Goal: Task Accomplishment & Management: Manage account settings

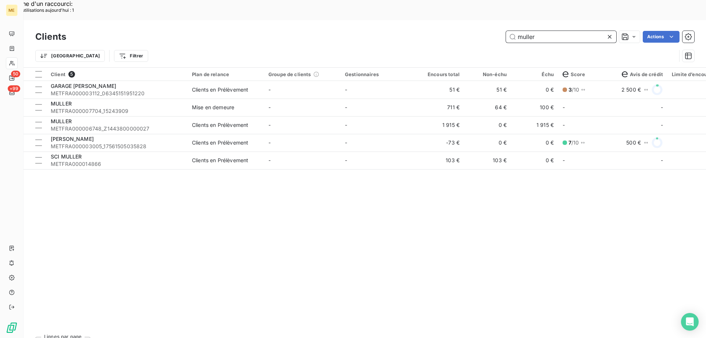
click at [568, 31] on input "muller" at bounding box center [561, 37] width 110 height 12
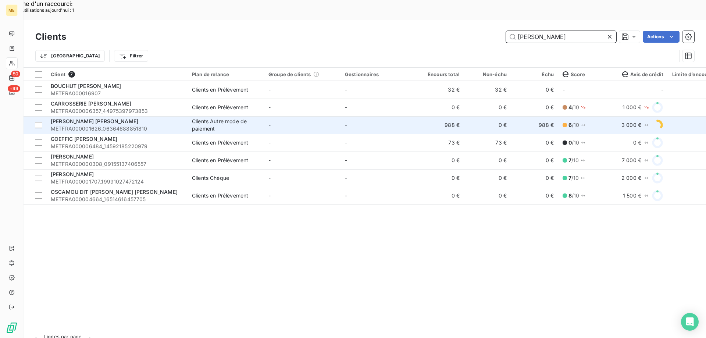
type input "franck"
click at [380, 116] on td "-" at bounding box center [378, 125] width 76 height 18
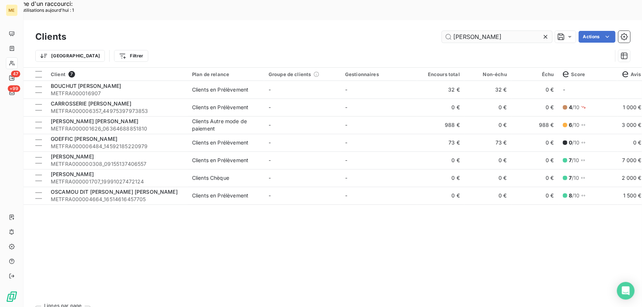
click at [474, 31] on input "franck" at bounding box center [497, 37] width 110 height 12
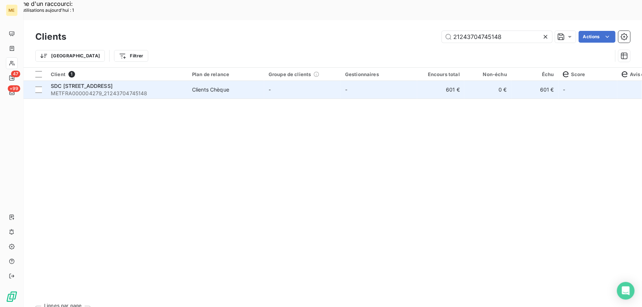
type input "21243704745148"
click at [288, 81] on td "-" at bounding box center [302, 90] width 76 height 18
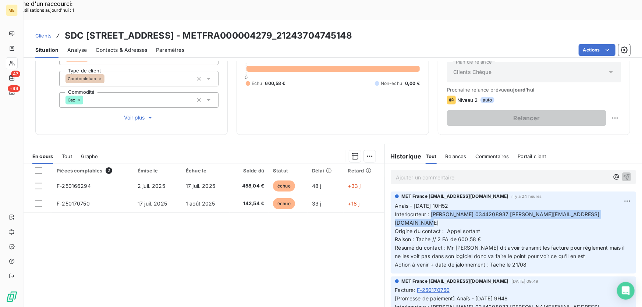
drag, startPoint x: 428, startPoint y: 195, endPoint x: 604, endPoint y: 193, distance: 176.5
click at [604, 202] on p "Anaïs - 18/08/2025 - 10H52 Interlocuteur : Christophe LARUE 0344208937 christop…" at bounding box center [513, 235] width 236 height 67
click at [460, 214] on p "Anaïs - 18/08/2025 - 10H52 Interlocuteur : Christophe LARUE 0344208937 christop…" at bounding box center [513, 235] width 236 height 67
drag, startPoint x: 427, startPoint y: 193, endPoint x: 618, endPoint y: 199, distance: 190.9
click at [618, 202] on p "Anaïs - 18/08/2025 - 10H52 Interlocuteur : Christophe LARUE 0344208937 christop…" at bounding box center [513, 235] width 236 height 67
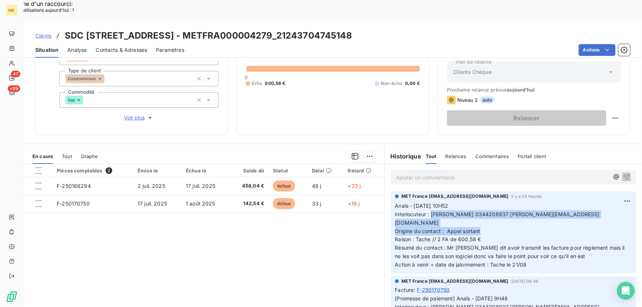
drag, startPoint x: 612, startPoint y: 197, endPoint x: 600, endPoint y: 199, distance: 11.9
click at [611, 202] on p "Anaïs - 18/08/2025 - 10H52 Interlocuteur : Christophe LARUE 0344208937 christop…" at bounding box center [513, 235] width 236 height 67
click at [405, 228] on span "Origine du contact : Appel sortant" at bounding box center [437, 231] width 85 height 6
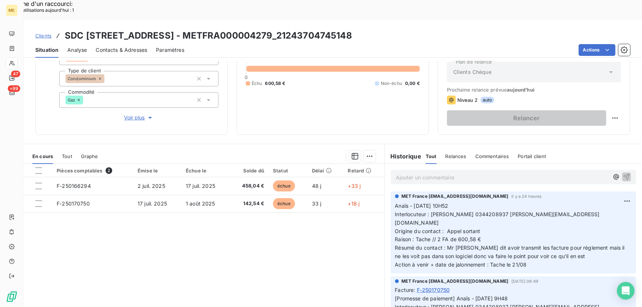
click at [419, 244] on span "Résumé du contact : Mr [PERSON_NAME] dit avoir transmit les facture pour règlem…" at bounding box center [510, 251] width 231 height 15
drag, startPoint x: 429, startPoint y: 193, endPoint x: 610, endPoint y: 195, distance: 181.2
click at [610, 202] on p "Anaïs - 18/08/2025 - 10H52 Interlocuteur : Christophe LARUE 0344208937 christop…" at bounding box center [513, 235] width 236 height 67
copy span "[PERSON_NAME] 0344208937 [PERSON_NAME][EMAIL_ADDRESS][DOMAIN_NAME]"
drag, startPoint x: 434, startPoint y: 211, endPoint x: 493, endPoint y: 210, distance: 58.8
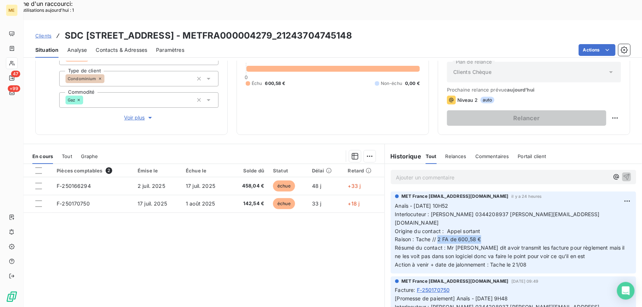
click at [493, 210] on p "Anaïs - 18/08/2025 - 10H52 Interlocuteur : Christophe LARUE 0344208937 christop…" at bounding box center [513, 235] width 236 height 67
copy span "2 FA de 600,58 €"
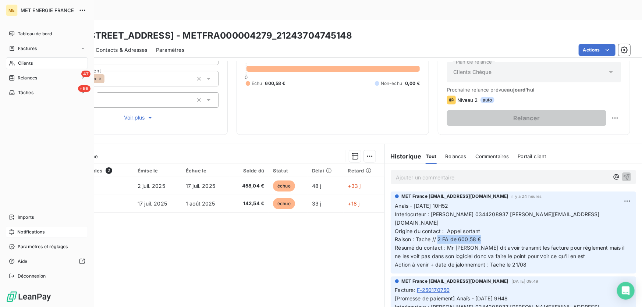
click at [33, 230] on span "Notifications" at bounding box center [30, 232] width 27 height 7
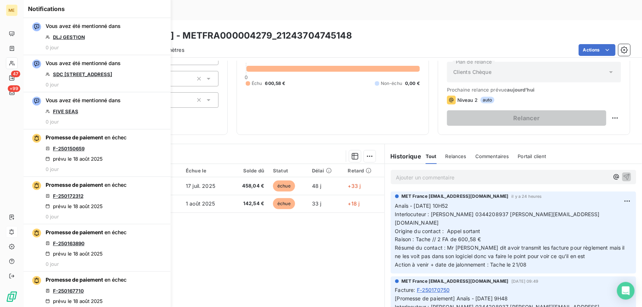
click at [318, 97] on div "600,58 € 0 Échu 600,58 € Non-échu 0,00 €" at bounding box center [333, 64] width 174 height 124
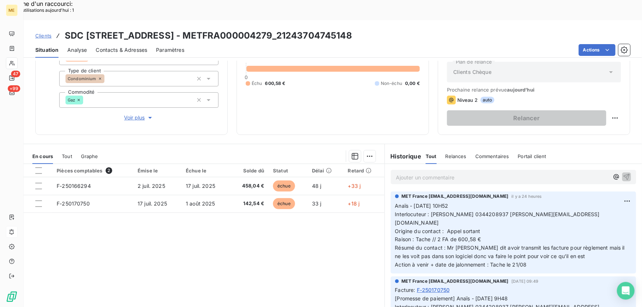
drag, startPoint x: 451, startPoint y: 214, endPoint x: 433, endPoint y: 215, distance: 18.4
click at [451, 215] on p "Anaïs - 18/08/2025 - 10H52 Interlocuteur : Christophe LARUE 0344208937 christop…" at bounding box center [513, 235] width 236 height 67
drag, startPoint x: 434, startPoint y: 211, endPoint x: 482, endPoint y: 211, distance: 48.2
click at [482, 211] on p "Anaïs - 18/08/2025 - 10H52 Interlocuteur : Christophe LARUE 0344208937 christop…" at bounding box center [513, 235] width 236 height 67
copy span "2 FA de 600,58 €"
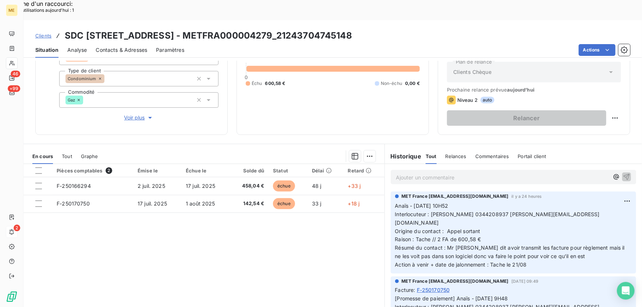
click at [331, 85] on div "600,58 € 0 Échu 600,58 € Non-échu 0,00 €" at bounding box center [333, 64] width 174 height 124
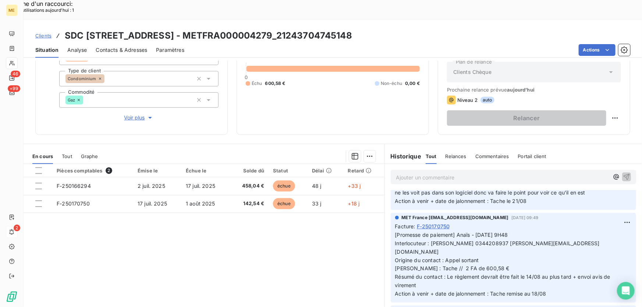
scroll to position [67, 0]
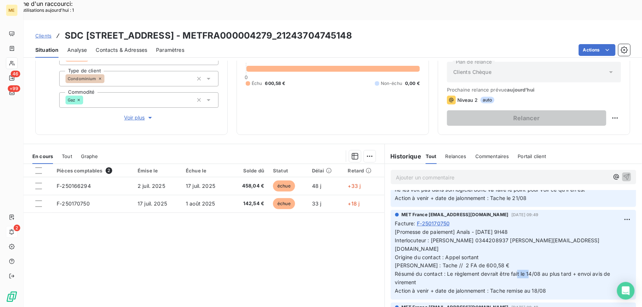
drag, startPoint x: 522, startPoint y: 236, endPoint x: 536, endPoint y: 239, distance: 14.0
click at [536, 239] on span "[Promesse de paiement] Anaïs - [DATE] 9H48 Interlocuteur : [PERSON_NAME] 034420…" at bounding box center [503, 261] width 217 height 65
click at [539, 239] on span "[Promesse de paiement] Anaïs - [DATE] 9H48 Interlocuteur : [PERSON_NAME] 034420…" at bounding box center [503, 261] width 217 height 65
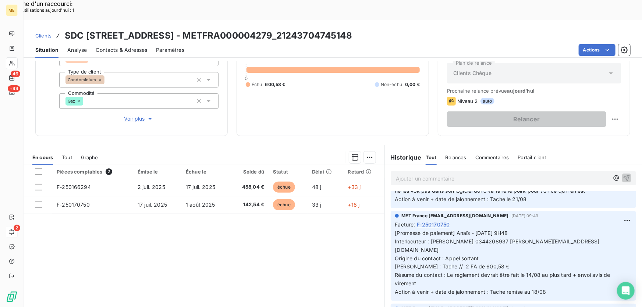
scroll to position [81, 0]
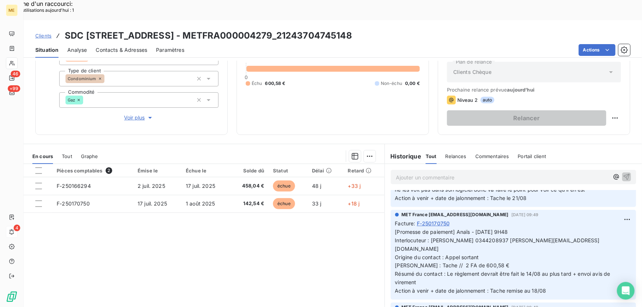
drag, startPoint x: 347, startPoint y: 15, endPoint x: 267, endPoint y: 17, distance: 80.9
click at [267, 29] on div "Clients SDC 151 RUE DE L OISE - METFRA000004279_21243704745148" at bounding box center [333, 35] width 618 height 13
copy h3 "21243704745148"
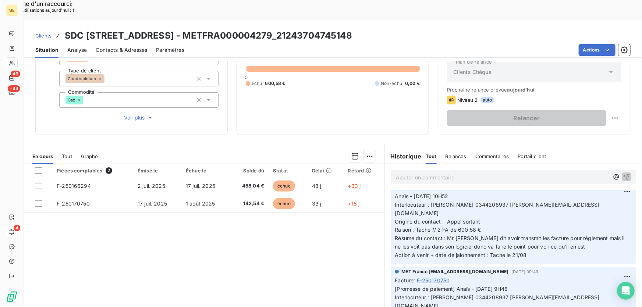
scroll to position [0, 0]
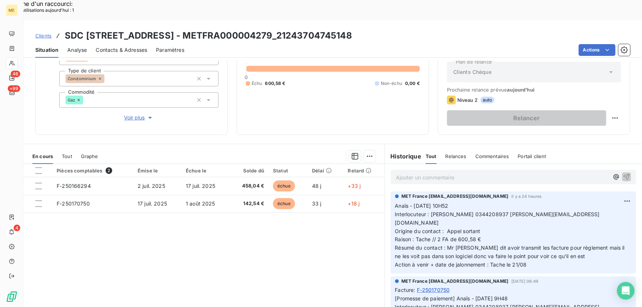
click at [340, 29] on div "Clients SDC 151 RUE DE L OISE - METFRA000004279_21243704745148" at bounding box center [333, 35] width 618 height 13
click at [333, 44] on div "Actions" at bounding box center [411, 50] width 437 height 12
drag, startPoint x: 342, startPoint y: 14, endPoint x: 265, endPoint y: 19, distance: 77.0
click at [265, 29] on div "Clients SDC 151 RUE DE L OISE - METFRA000004279_21243704745148" at bounding box center [333, 35] width 618 height 13
copy h3 "21243704745148"
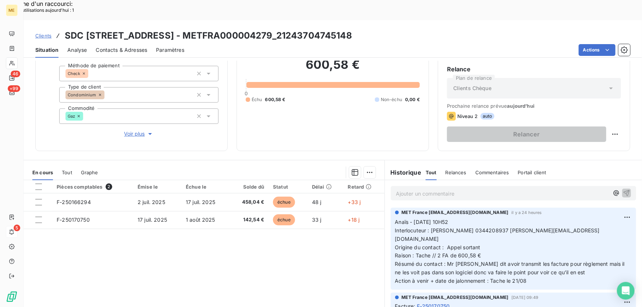
scroll to position [47, 0]
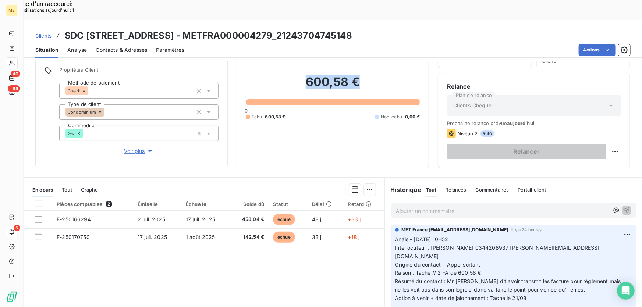
drag, startPoint x: 362, startPoint y: 62, endPoint x: 298, endPoint y: 65, distance: 64.0
click at [298, 75] on h2 "600,58 €" at bounding box center [333, 86] width 174 height 22
copy h2 "600,58 €"
click at [36, 201] on div at bounding box center [38, 204] width 7 height 7
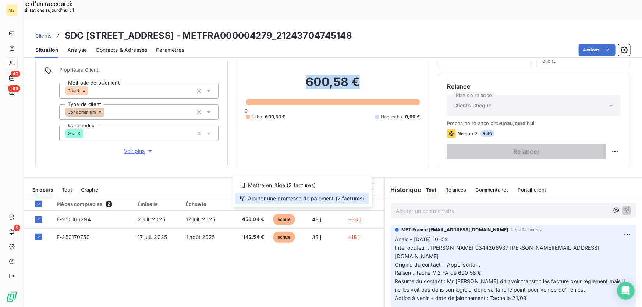
click at [344, 200] on div "Ajouter une promesse de paiement (2 factures)" at bounding box center [301, 199] width 133 height 12
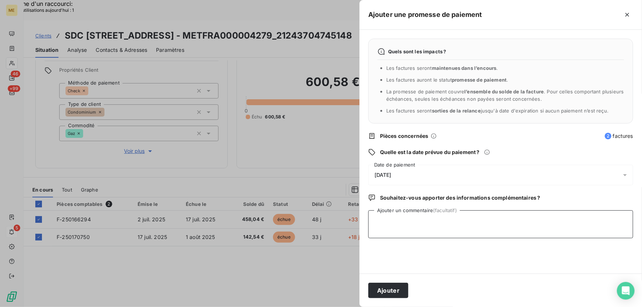
click at [442, 215] on textarea "Ajouter un commentaire (facultatif)" at bounding box center [500, 224] width 265 height 28
paste textarea "Anaïs - 19/08/2025 - 10H34 Interlocuteur : Christophe LARUE 0344208937 christop…"
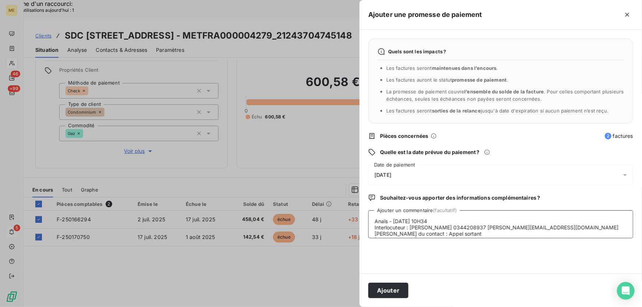
scroll to position [24, 0]
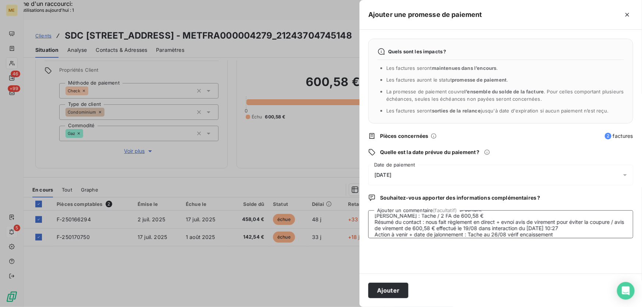
type textarea "Anaïs - 19/08/2025 - 10H34 Interlocuteur : Christophe LARUE 0344208937 christop…"
click at [455, 174] on div "20/08/2025" at bounding box center [500, 175] width 265 height 21
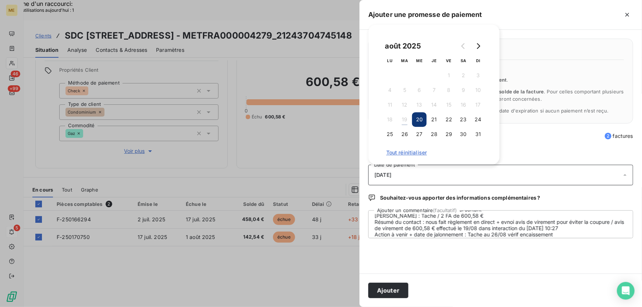
drag, startPoint x: 417, startPoint y: 132, endPoint x: 414, endPoint y: 143, distance: 11.6
click at [418, 132] on button "27" at bounding box center [419, 134] width 15 height 15
click at [402, 134] on button "26" at bounding box center [404, 134] width 15 height 15
click at [398, 290] on button "Ajouter" at bounding box center [388, 290] width 40 height 15
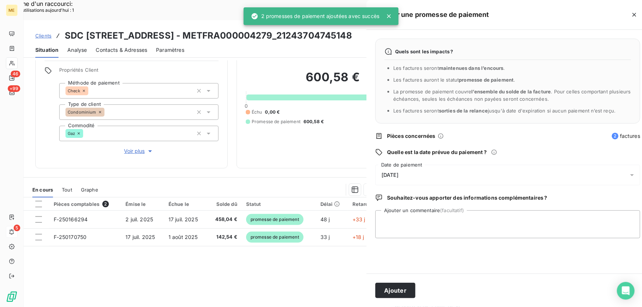
scroll to position [0, 0]
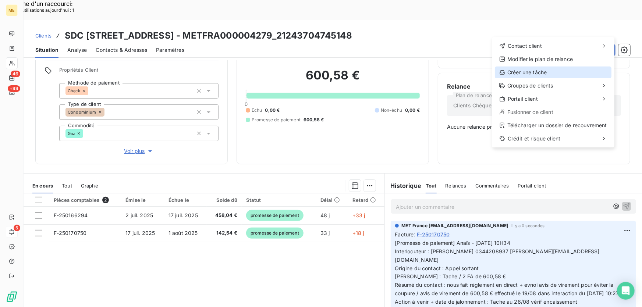
click at [544, 69] on div "Créer une tâche" at bounding box center [552, 73] width 117 height 12
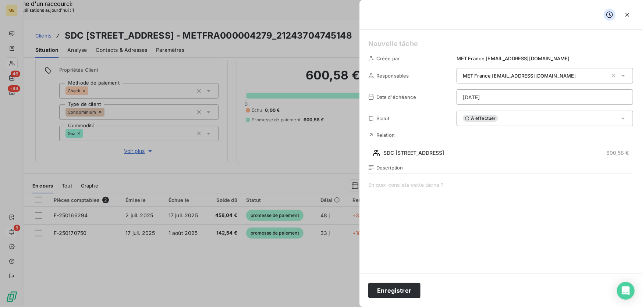
click at [439, 42] on h5 at bounding box center [500, 44] width 265 height 10
click at [375, 183] on span at bounding box center [500, 251] width 265 height 141
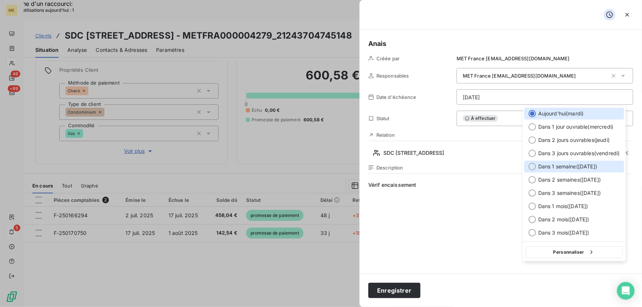
click at [571, 165] on span "Dans 1 semaine ( 26 août )" at bounding box center [567, 166] width 59 height 7
type input "26/08/2025"
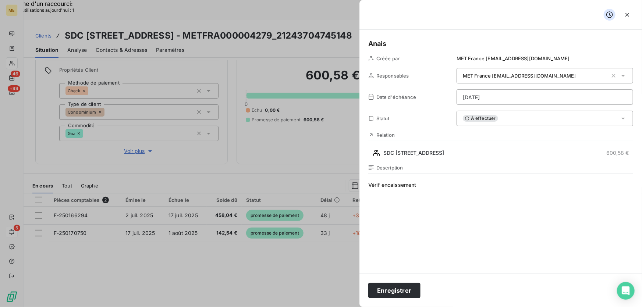
click at [461, 210] on span "Vérif encaissement" at bounding box center [500, 251] width 265 height 141
click at [393, 292] on button "Enregistrer" at bounding box center [394, 290] width 52 height 15
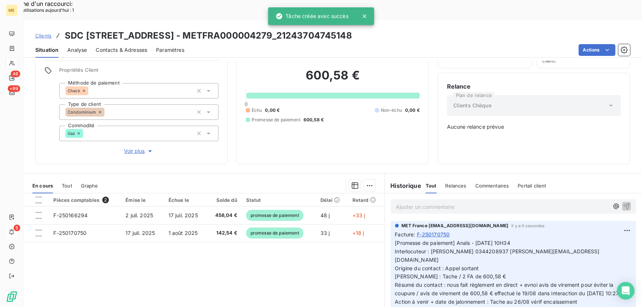
click at [16, 231] on span "5" at bounding box center [17, 228] width 7 height 7
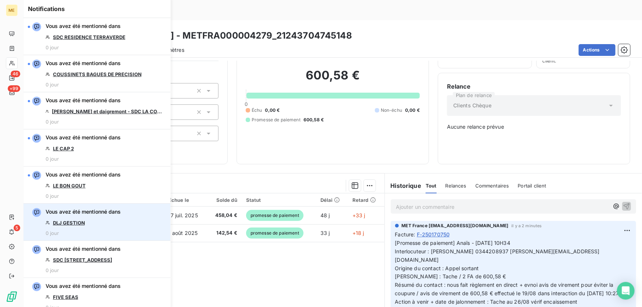
scroll to position [33, 0]
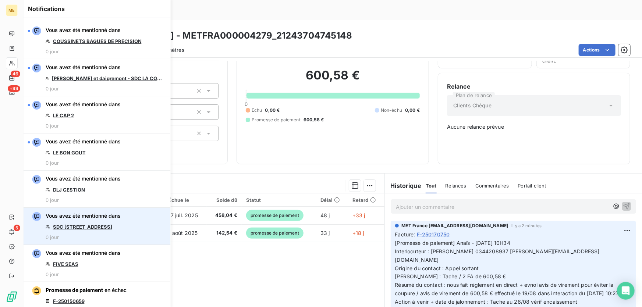
click at [84, 224] on link "SDC [STREET_ADDRESS]" at bounding box center [82, 227] width 59 height 6
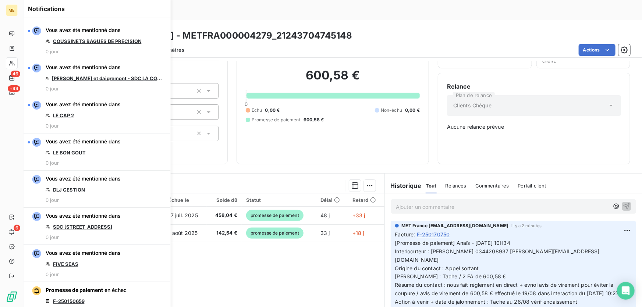
click at [284, 103] on div "600,58 € 0 Échu 0,00 € Non-échu 0,00 € Promesse de paiement 600,58 €" at bounding box center [333, 95] width 174 height 119
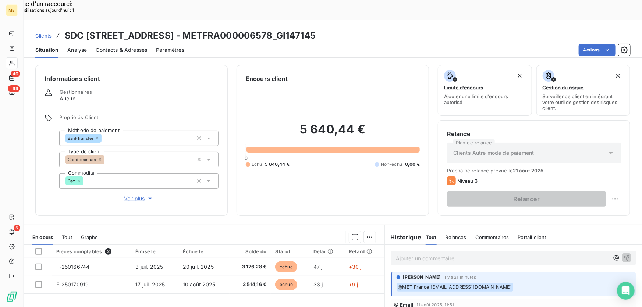
click at [131, 195] on span "Voir plus" at bounding box center [138, 198] width 29 height 7
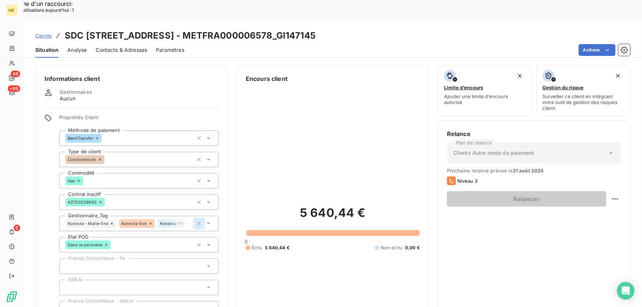
click at [197, 220] on icon "button" at bounding box center [198, 223] width 7 height 7
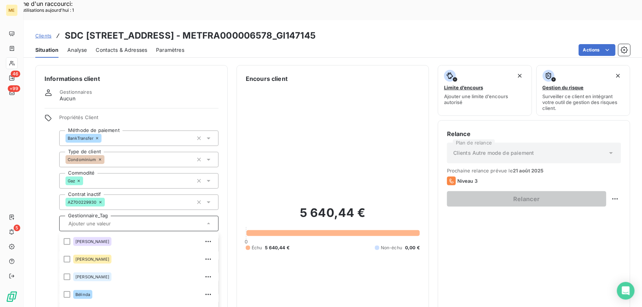
scroll to position [70, 0]
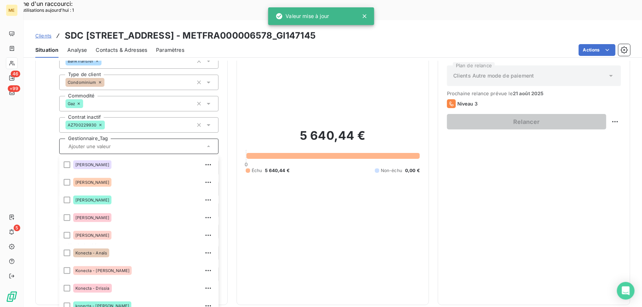
click at [109, 143] on input "text" at bounding box center [134, 146] width 139 height 7
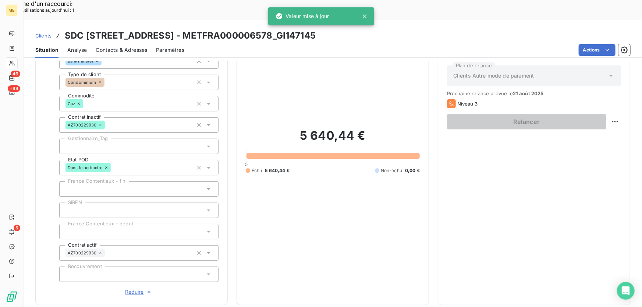
click at [107, 139] on div at bounding box center [138, 146] width 159 height 15
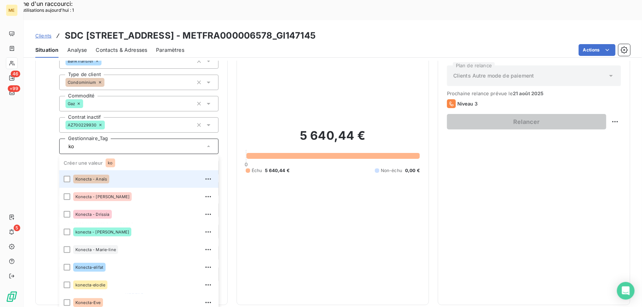
click at [120, 173] on div "Konecta - Anaïs" at bounding box center [143, 179] width 141 height 12
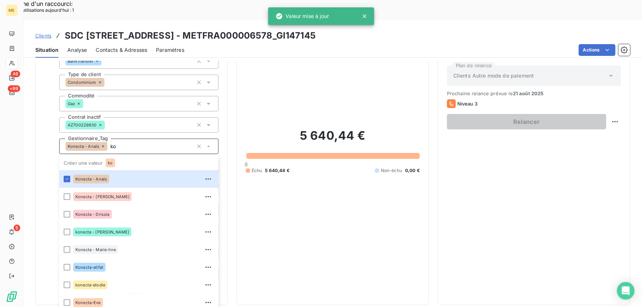
click at [121, 143] on input "ko" at bounding box center [150, 146] width 86 height 7
type input "ko"
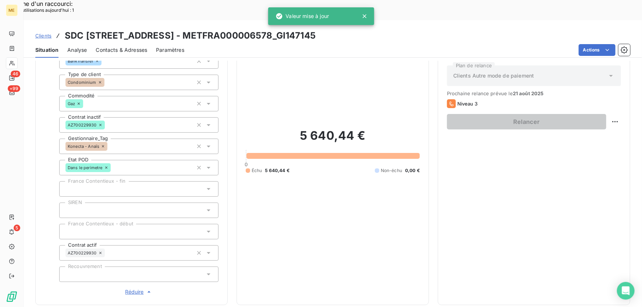
scroll to position [242, 0]
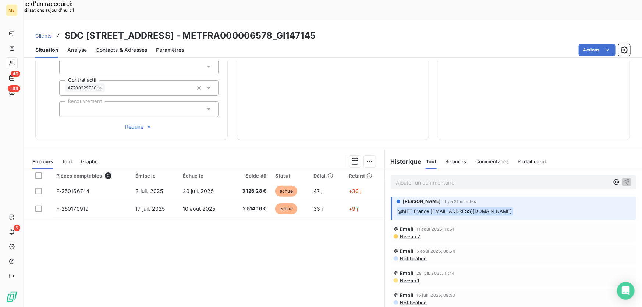
click at [540, 207] on p "﻿ @ MET France met-france@recouvrement.met.com ﻿" at bounding box center [513, 211] width 235 height 9
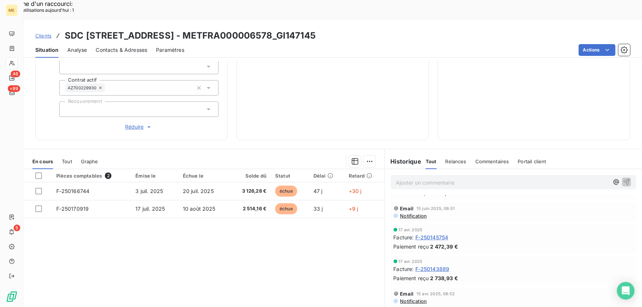
scroll to position [0, 0]
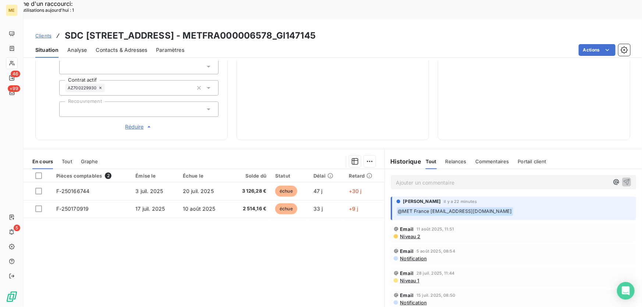
drag, startPoint x: 385, startPoint y: 13, endPoint x: 345, endPoint y: 16, distance: 39.4
click at [315, 29] on h3 "SDC 1 AVENUE DU GENERAL DE GALLIENI - METFRA000006578_GI147145" at bounding box center [190, 35] width 251 height 13
copy h3 "GI147145"
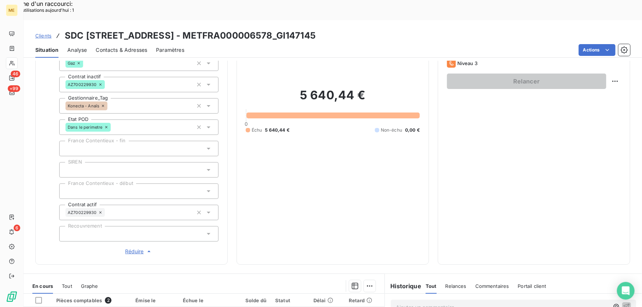
scroll to position [75, 0]
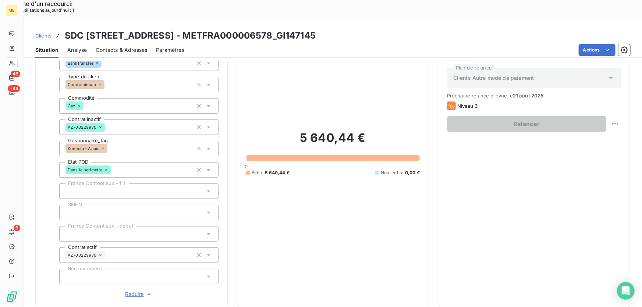
click at [121, 46] on span "Contacts & Adresses" at bounding box center [121, 49] width 51 height 7
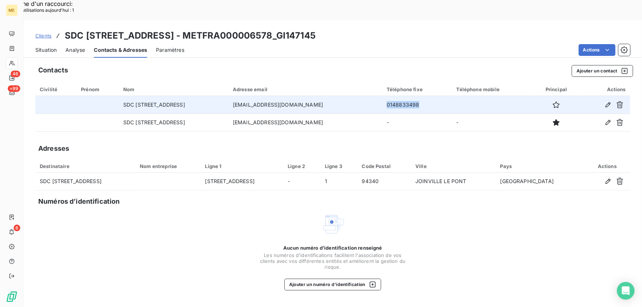
copy td "0148833498"
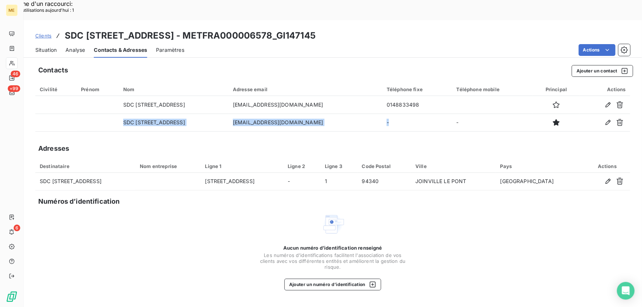
drag, startPoint x: 443, startPoint y: 85, endPoint x: 454, endPoint y: 134, distance: 50.8
click at [407, 108] on tbody "SDC 1 AVENUE DU GENERAL DE GALLIENI bonnard@adjgestion.com 0148833498 SDC 1 AVE…" at bounding box center [332, 113] width 594 height 35
click at [347, 120] on div "Contacts Ajouter un contact Civilité Prénom Nom Adresse email Téléphone fixe Té…" at bounding box center [333, 194] width 618 height 267
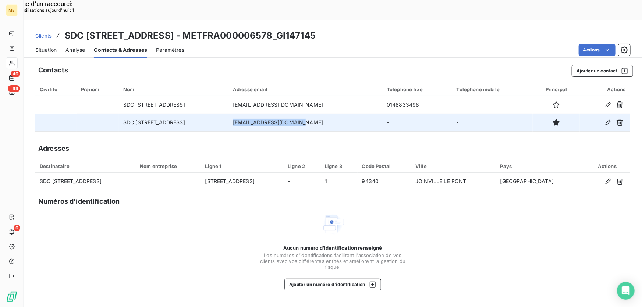
copy td "[EMAIL_ADDRESS][DOMAIN_NAME]"
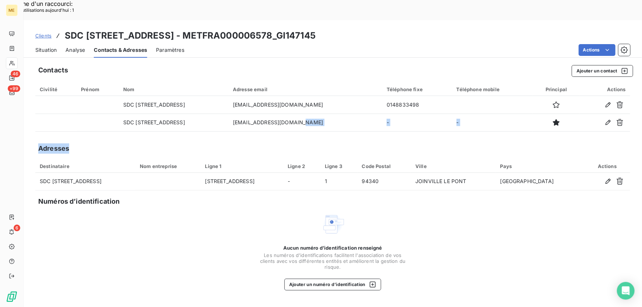
drag, startPoint x: 366, startPoint y: 104, endPoint x: 300, endPoint y: 118, distance: 67.6
click at [300, 118] on div "Contacts Ajouter un contact Civilité Prénom Nom Adresse email Téléphone fixe Té…" at bounding box center [333, 194] width 618 height 267
click at [39, 46] on span "Situation" at bounding box center [45, 49] width 21 height 7
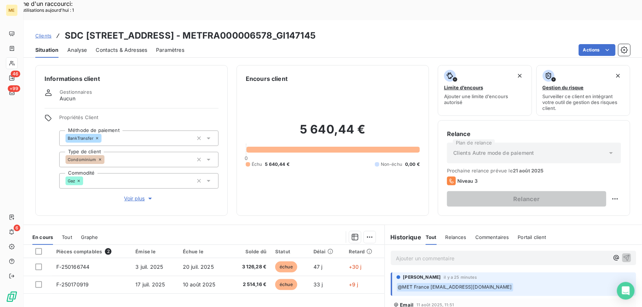
drag, startPoint x: 389, startPoint y: 13, endPoint x: 347, endPoint y: 15, distance: 42.3
click at [347, 29] on div "Clients SDC 1 AVENUE DU GENERAL DE GALLIENI - METFRA000006578_GI147145" at bounding box center [333, 35] width 618 height 13
copy h3 "GI147145"
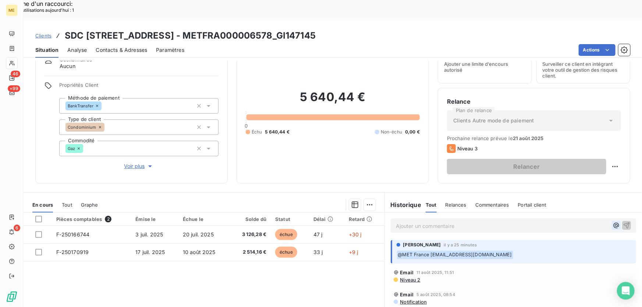
scroll to position [33, 0]
drag, startPoint x: 364, startPoint y: 81, endPoint x: 297, endPoint y: 85, distance: 66.6
click at [297, 89] on h2 "5 640,44 €" at bounding box center [333, 100] width 174 height 22
copy h2 "5 640,44 €"
click at [131, 162] on span "Voir plus" at bounding box center [138, 165] width 29 height 7
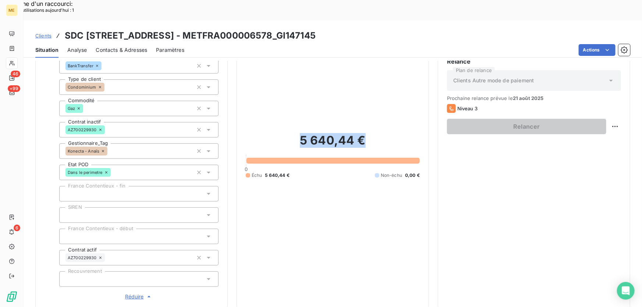
scroll to position [0, 0]
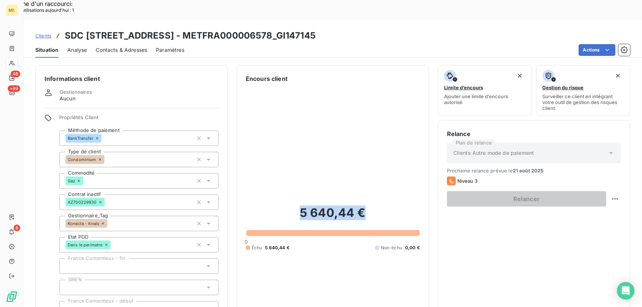
drag, startPoint x: 387, startPoint y: 14, endPoint x: 347, endPoint y: 19, distance: 40.8
click at [347, 29] on div "Clients SDC 1 AVENUE DU GENERAL DE GALLIENI - METFRA000006578_GI147145" at bounding box center [333, 35] width 618 height 13
copy h3 "GI147145"
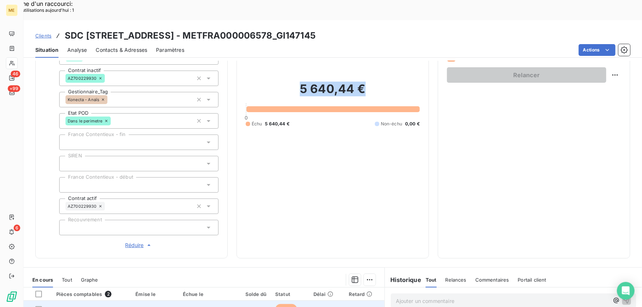
scroll to position [167, 0]
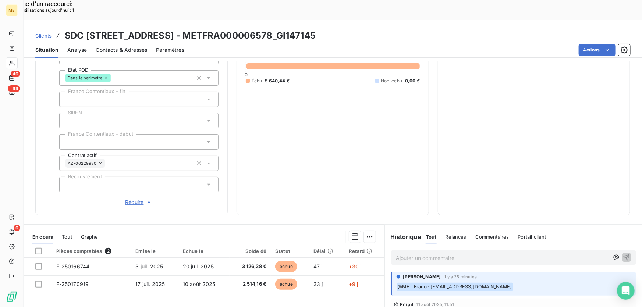
click at [445, 253] on p "Ajouter un commentaire ﻿" at bounding box center [502, 257] width 213 height 9
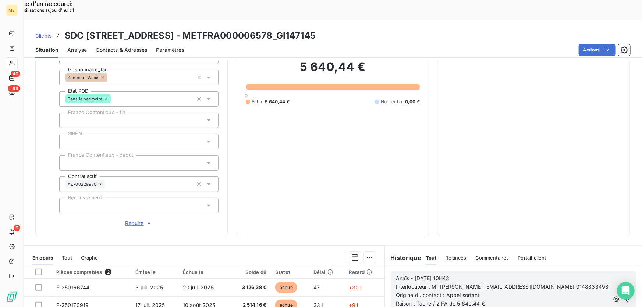
scroll to position [200, 0]
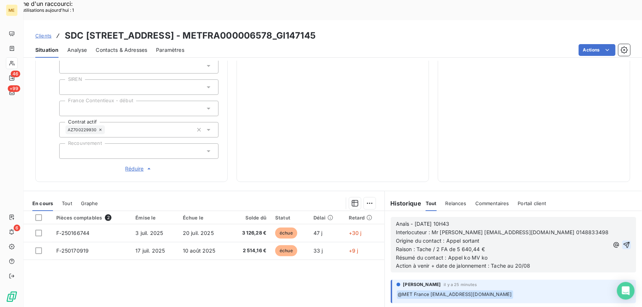
click at [623, 242] on icon "button" at bounding box center [626, 245] width 6 height 6
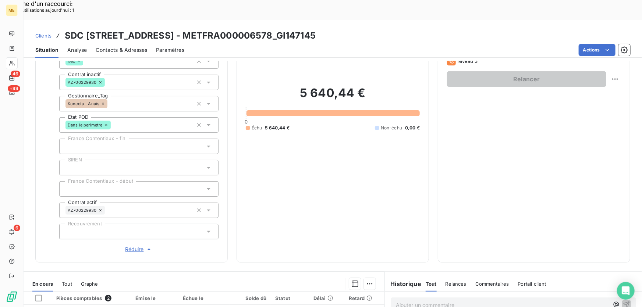
scroll to position [234, 0]
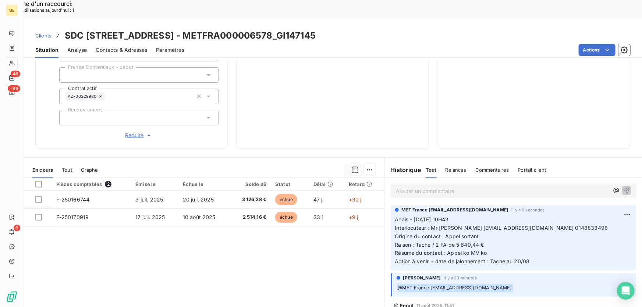
click at [430, 183] on div "Ajouter un commentaire ﻿" at bounding box center [512, 190] width 245 height 14
click at [426, 186] on p "Ajouter un commentaire ﻿" at bounding box center [502, 190] width 213 height 9
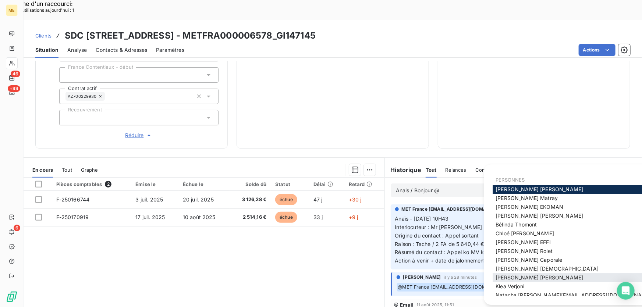
scroll to position [14, 0]
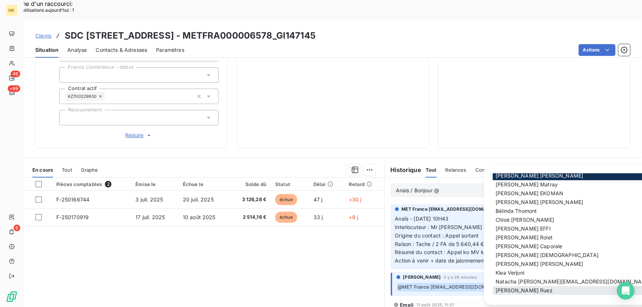
click at [510, 290] on span "Xavier Ruez" at bounding box center [523, 290] width 57 height 6
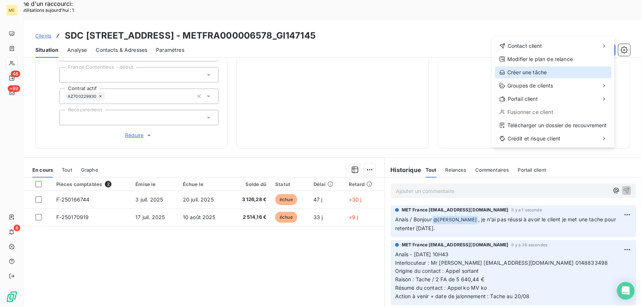
click at [540, 73] on div "Créer une tâche" at bounding box center [552, 73] width 117 height 12
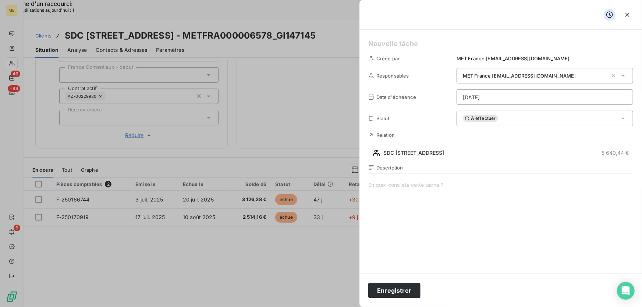
click at [398, 42] on h5 at bounding box center [500, 44] width 265 height 10
click at [393, 183] on span at bounding box center [500, 251] width 265 height 141
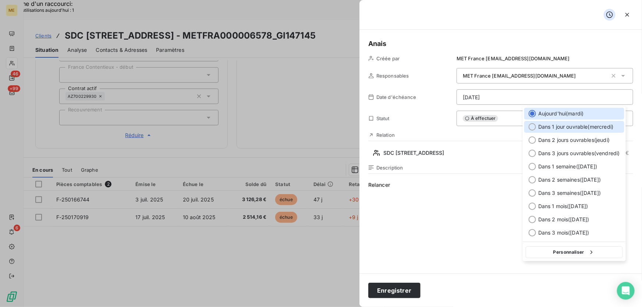
click at [553, 125] on span "Dans 1 jour ouvrable ( [DATE] )" at bounding box center [575, 126] width 75 height 7
type input "20/08/2025"
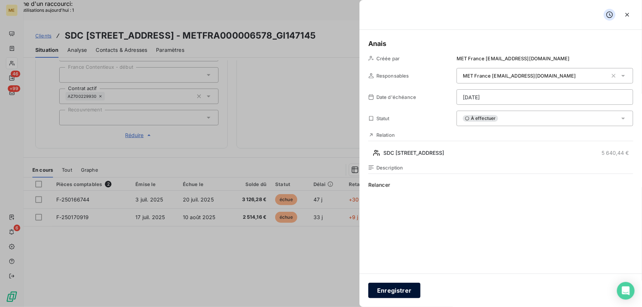
click at [400, 293] on button "Enregistrer" at bounding box center [394, 290] width 52 height 15
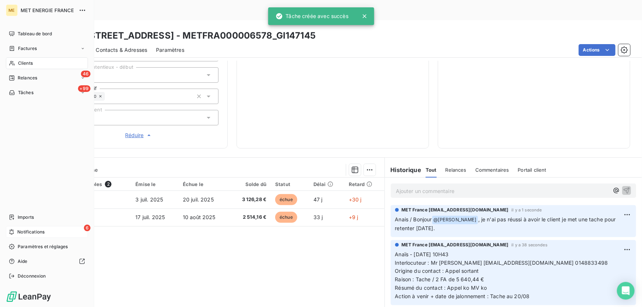
click at [17, 233] on span "Notifications" at bounding box center [30, 232] width 27 height 7
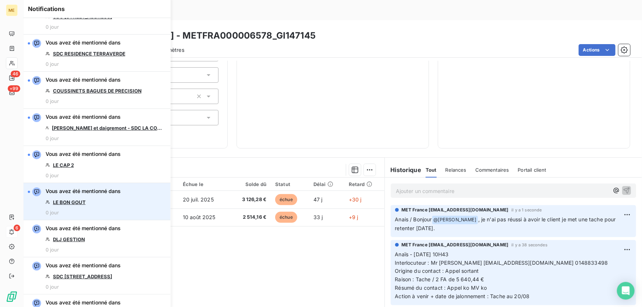
scroll to position [33, 0]
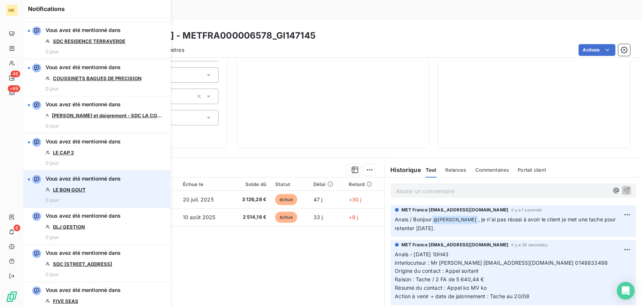
click at [79, 189] on link "LE BON GOUT" at bounding box center [69, 190] width 33 height 6
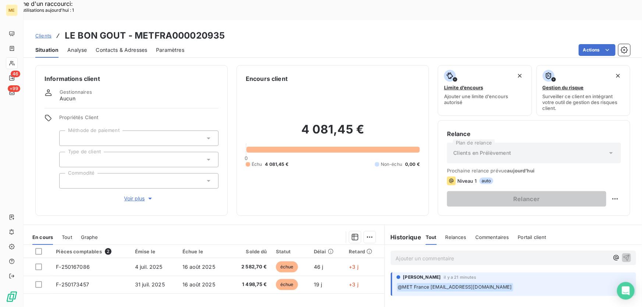
click at [132, 195] on span "Voir plus" at bounding box center [138, 198] width 29 height 7
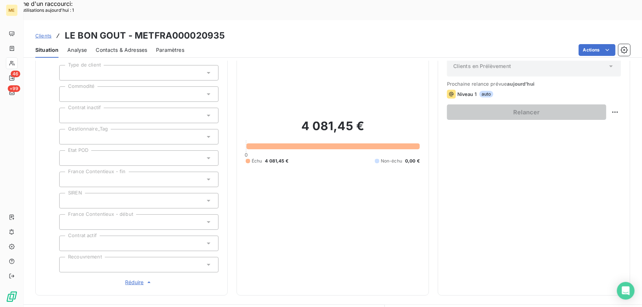
scroll to position [67, 0]
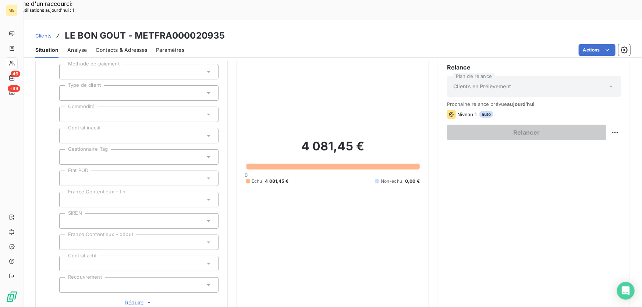
click at [145, 149] on div at bounding box center [138, 156] width 159 height 15
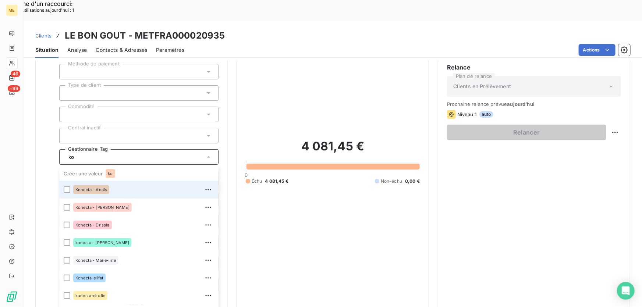
click at [120, 184] on div "Konecta - Anaïs" at bounding box center [143, 190] width 141 height 12
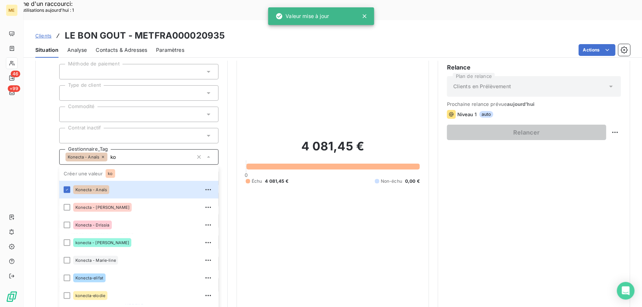
type input "ko"
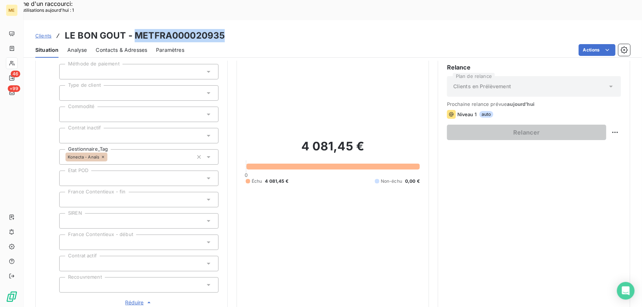
drag, startPoint x: 224, startPoint y: 15, endPoint x: 132, endPoint y: 18, distance: 91.9
click at [132, 29] on div "Clients LE BON GOUT - METFRA000020935" at bounding box center [333, 35] width 618 height 13
copy h3 "METFRA000020935"
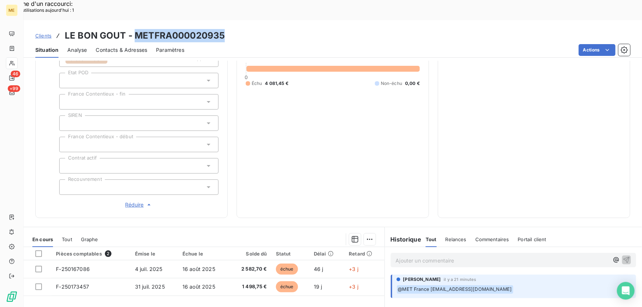
scroll to position [100, 0]
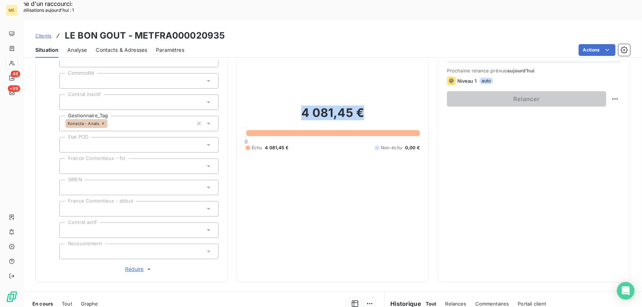
drag, startPoint x: 364, startPoint y: 91, endPoint x: 299, endPoint y: 95, distance: 64.8
click at [299, 106] on h2 "4 081,45 €" at bounding box center [333, 117] width 174 height 22
copy h2 "4 081,45 €"
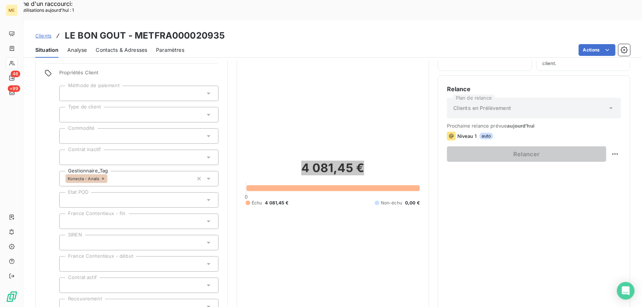
scroll to position [133, 0]
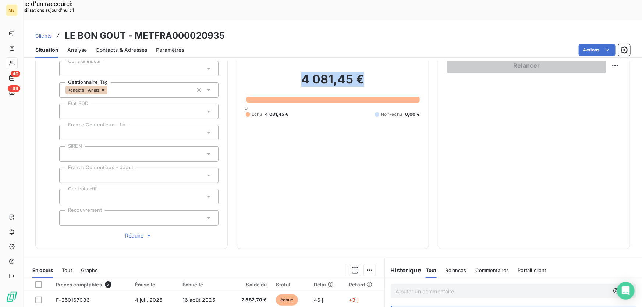
click at [136, 232] on span "Réduire" at bounding box center [138, 235] width 27 height 7
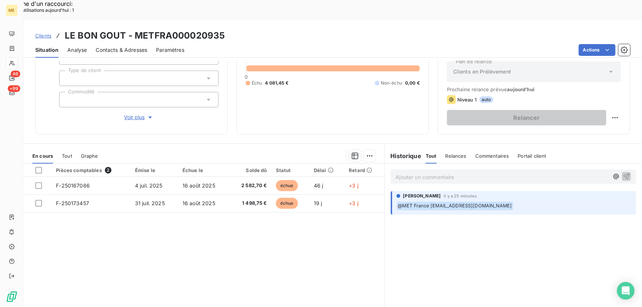
scroll to position [0, 0]
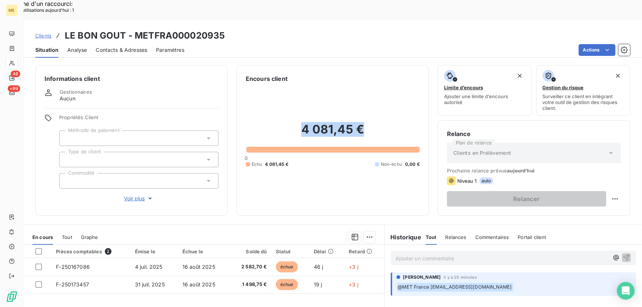
click at [142, 195] on span "Voir plus" at bounding box center [138, 198] width 29 height 7
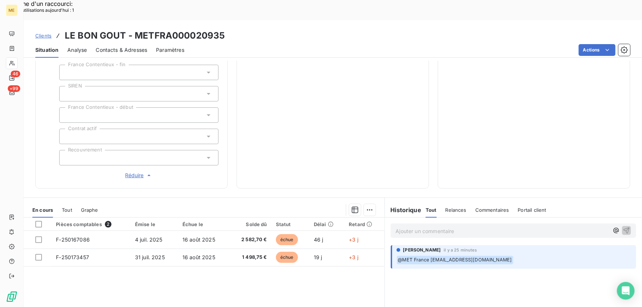
scroll to position [209, 0]
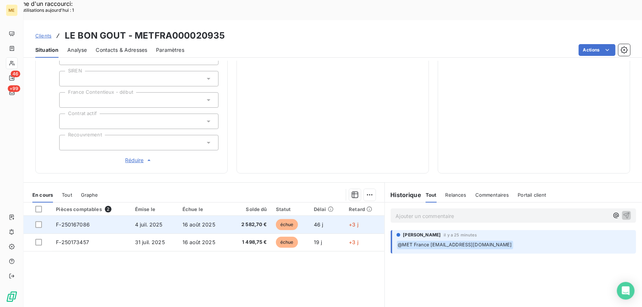
click at [217, 216] on td "16 août 2025" at bounding box center [203, 225] width 51 height 18
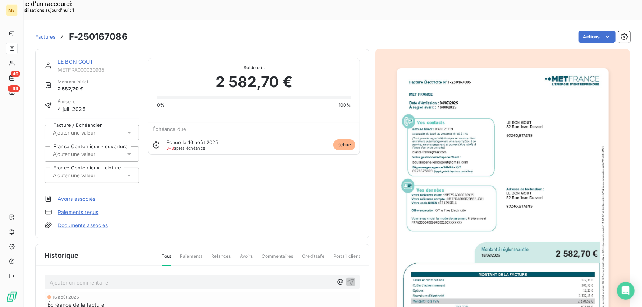
click at [76, 58] on link "LE BON GOUT" at bounding box center [76, 61] width 36 height 6
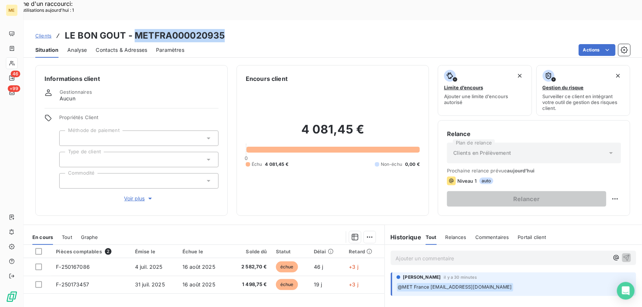
drag, startPoint x: 226, startPoint y: 14, endPoint x: 134, endPoint y: 19, distance: 92.0
click at [134, 29] on div "Clients LE BON GOUT - METFRA000020935" at bounding box center [333, 35] width 618 height 13
copy h3 "METFRA000020935"
click at [213, 29] on h3 "LE BON GOUT - METFRA000020935" at bounding box center [145, 35] width 160 height 13
drag, startPoint x: 228, startPoint y: 15, endPoint x: 226, endPoint y: 19, distance: 4.6
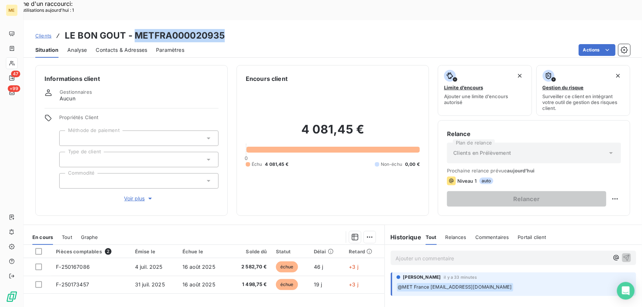
click at [228, 29] on div "Clients LE BON GOUT - METFRA000020935" at bounding box center [333, 35] width 618 height 13
click at [224, 42] on div "Situation Analyse Contacts & Adresses Paramètres Actions" at bounding box center [333, 49] width 618 height 15
drag, startPoint x: 225, startPoint y: 14, endPoint x: 135, endPoint y: 18, distance: 90.1
click at [135, 29] on div "Clients LE BON GOUT - METFRA000020935" at bounding box center [333, 35] width 618 height 13
copy h3 "METFRA000020935"
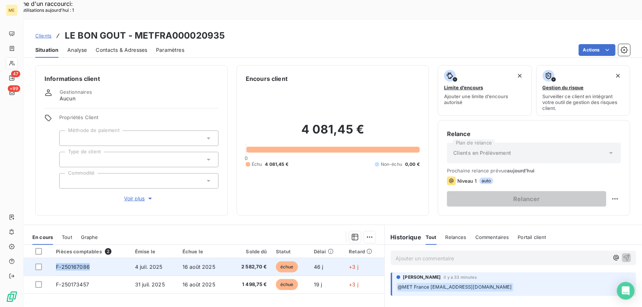
copy span "F-250167086"
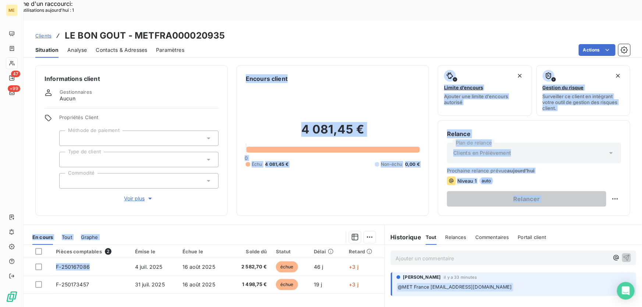
drag, startPoint x: 92, startPoint y: 248, endPoint x: 77, endPoint y: 195, distance: 54.8
click at [77, 195] on div "Informations client Gestionnaires Aucun Propriétés Client Méthode de paiement T…" at bounding box center [333, 194] width 618 height 267
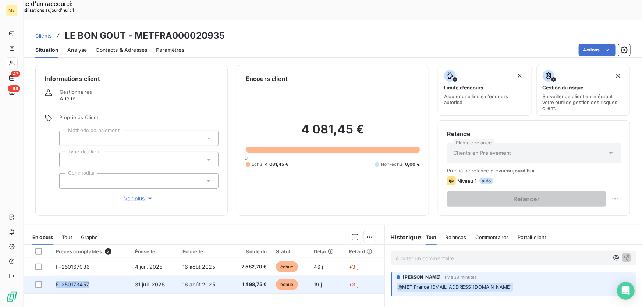
copy span "F-250173457"
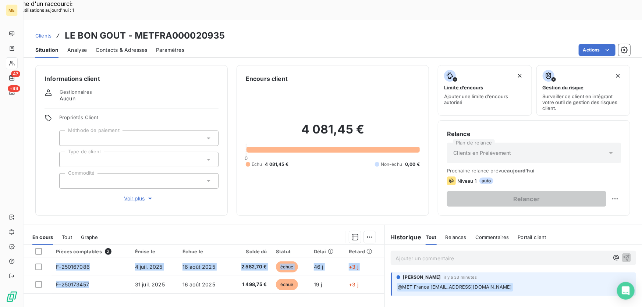
drag, startPoint x: 91, startPoint y: 265, endPoint x: 62, endPoint y: 289, distance: 36.8
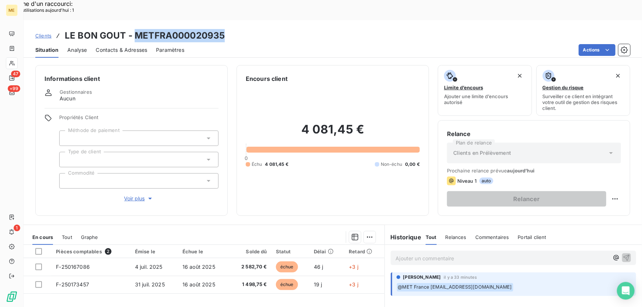
drag, startPoint x: 225, startPoint y: 12, endPoint x: 135, endPoint y: 17, distance: 90.6
click at [135, 29] on div "Clients LE BON GOUT - METFRA000020935" at bounding box center [333, 35] width 618 height 13
copy h3 "METFRA000020935"
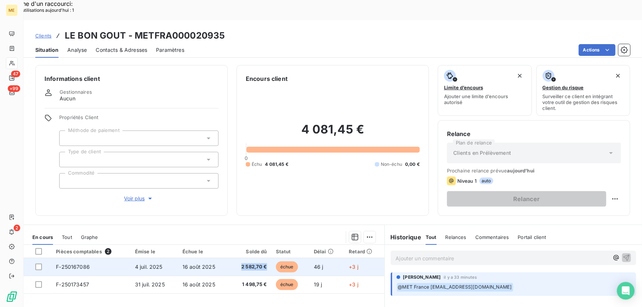
copy span "2 582,70 €"
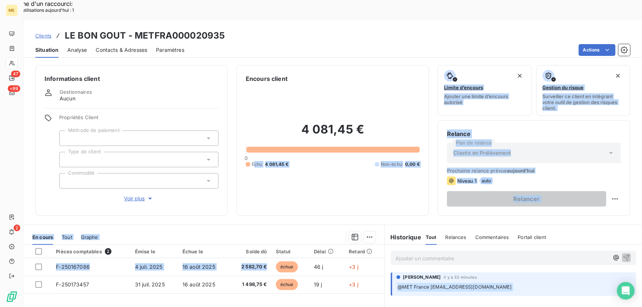
drag, startPoint x: 267, startPoint y: 246, endPoint x: 259, endPoint y: 124, distance: 122.3
click at [254, 160] on div "Informations client Gestionnaires Aucun Propriétés Client Méthode de paiement T…" at bounding box center [333, 194] width 618 height 267
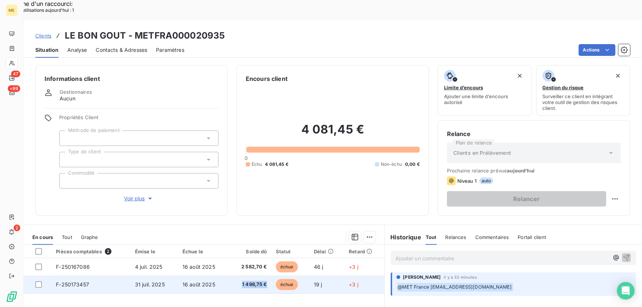
copy span "1 498,75 €"
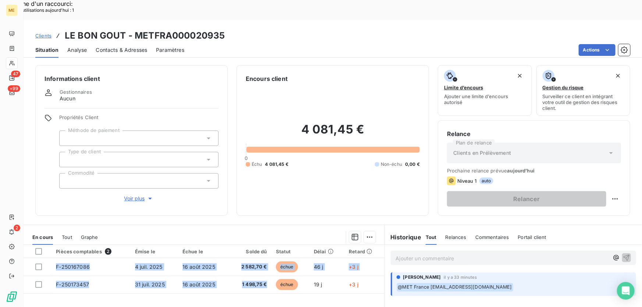
drag, startPoint x: 264, startPoint y: 266, endPoint x: 250, endPoint y: 297, distance: 34.4
click at [315, 195] on div "Encours client 4 081,45 € 0 Échu 4 081,45 € Non-échu 0,00 €" at bounding box center [332, 140] width 192 height 151
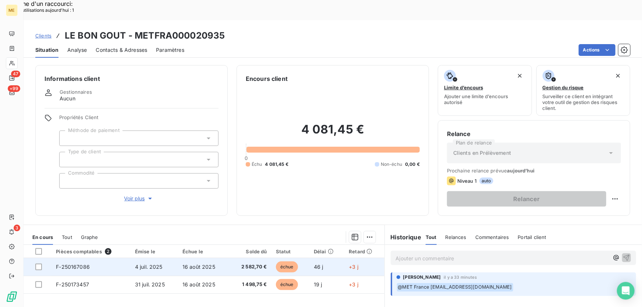
click at [182, 264] on span "16 août 2025" at bounding box center [198, 267] width 33 height 6
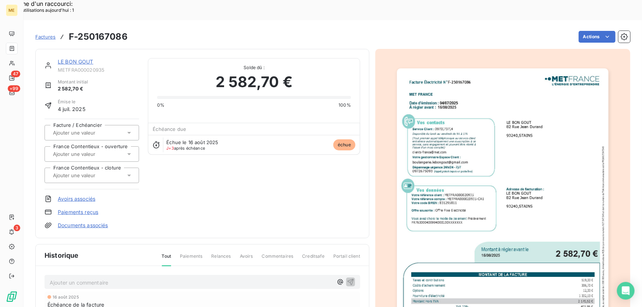
click at [529, 264] on img "button" at bounding box center [503, 217] width 212 height 299
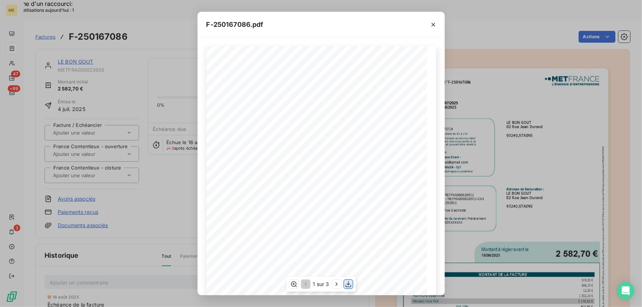
click at [350, 285] on icon "button" at bounding box center [347, 284] width 7 height 7
click at [552, 18] on div "F-250167086.pdf Facture Électricité N° F-250167086 MET Energie France 4, rue de…" at bounding box center [321, 153] width 642 height 307
click at [434, 26] on icon "button" at bounding box center [433, 25] width 4 height 4
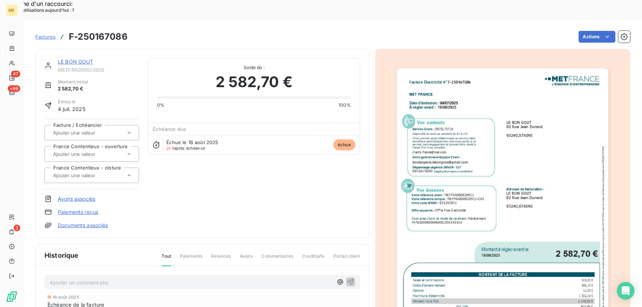
click at [79, 58] on link "LE BON GOUT" at bounding box center [76, 61] width 36 height 6
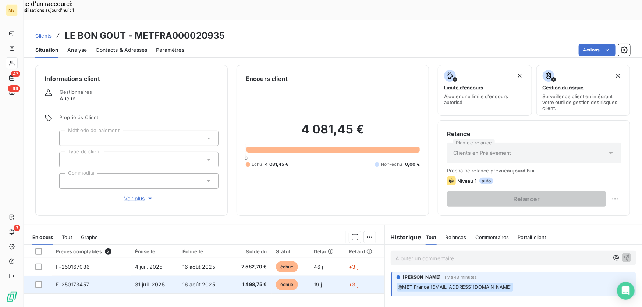
click at [211, 281] on span "16 août 2025" at bounding box center [198, 284] width 33 height 6
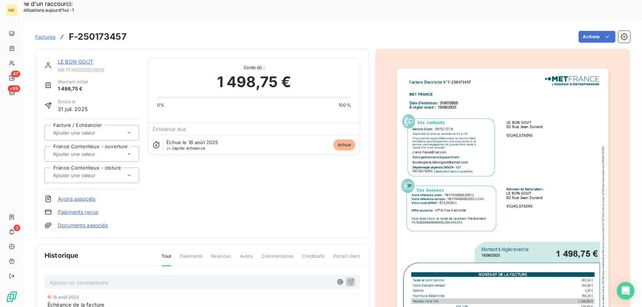
click at [532, 162] on img "button" at bounding box center [503, 217] width 212 height 299
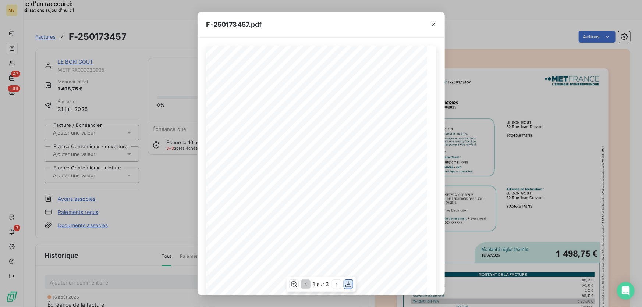
click at [348, 284] on icon "button" at bounding box center [348, 284] width 6 height 6
click at [385, 24] on div "F-250173457.pdf" at bounding box center [320, 25] width 247 height 26
click at [436, 25] on icon "button" at bounding box center [432, 24] width 7 height 7
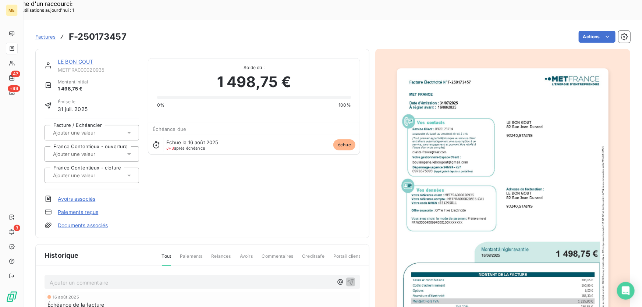
click at [65, 58] on link "LE BON GOUT" at bounding box center [76, 61] width 36 height 6
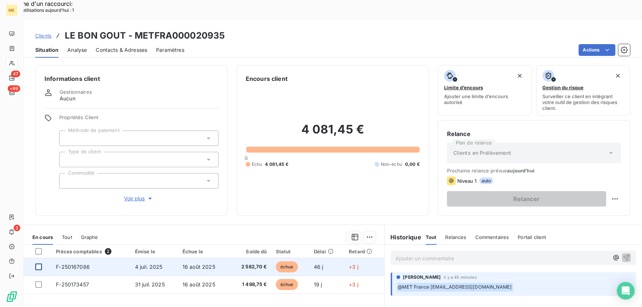
click at [40, 264] on div at bounding box center [38, 267] width 7 height 7
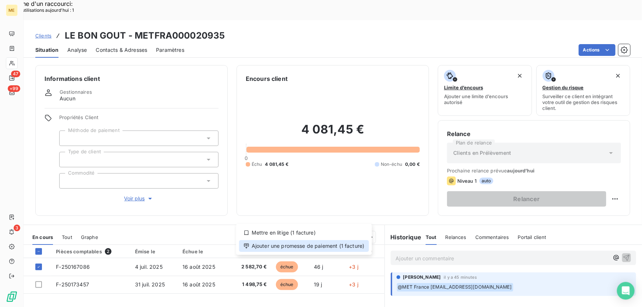
click at [337, 244] on div "Ajouter une promesse de paiement (1 facture)" at bounding box center [304, 246] width 130 height 12
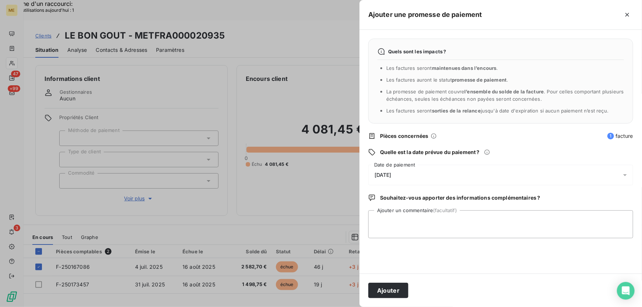
click at [429, 172] on div "20/08/2025" at bounding box center [500, 175] width 265 height 21
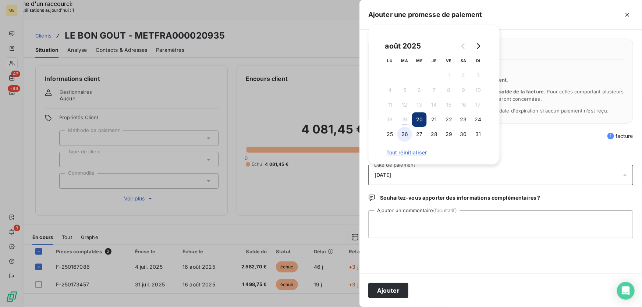
click at [405, 135] on button "26" at bounding box center [404, 134] width 15 height 15
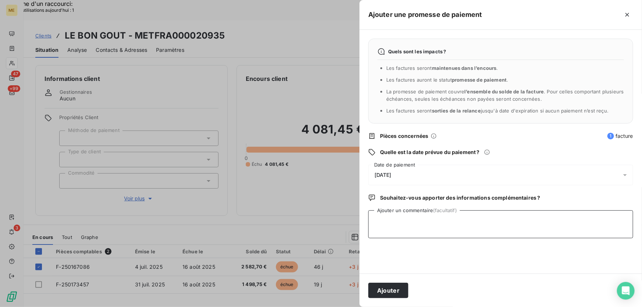
click at [460, 224] on textarea "Ajouter un commentaire (facultatif)" at bounding box center [500, 224] width 265 height 28
paste textarea "Anaïs - 19/08/2025 - 11H01 Interlocuteur : Mr BENOTHMANE boulangerie.lebongout@…"
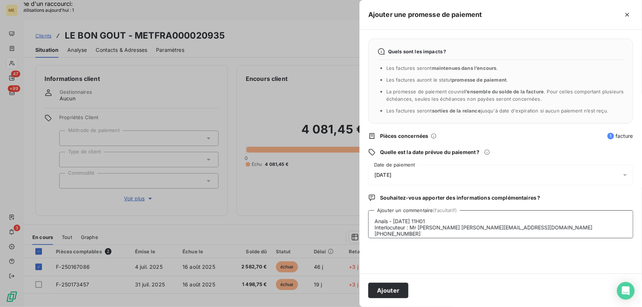
scroll to position [31, 0]
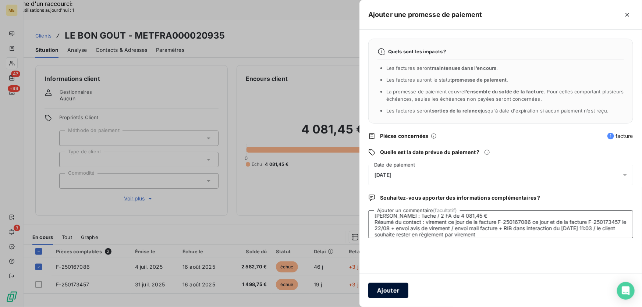
type textarea "Anaïs - 19/08/2025 - 11H01 Interlocuteur : Mr BENOTHMANE boulangerie.lebongout@…"
click at [389, 292] on button "Ajouter" at bounding box center [388, 290] width 40 height 15
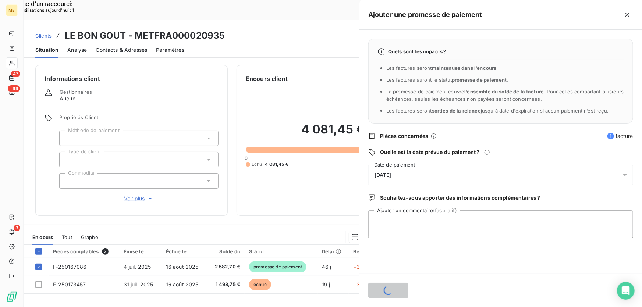
scroll to position [0, 0]
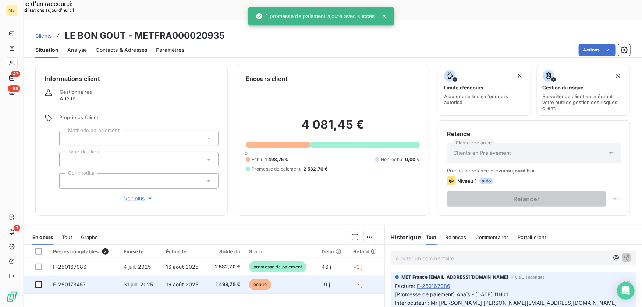
click at [40, 281] on div at bounding box center [38, 284] width 7 height 7
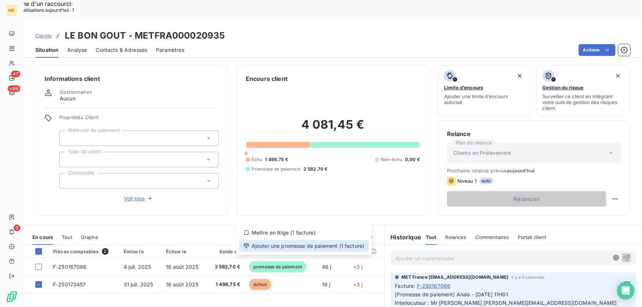
click at [332, 247] on div "Ajouter une promesse de paiement (1 facture)" at bounding box center [304, 246] width 130 height 12
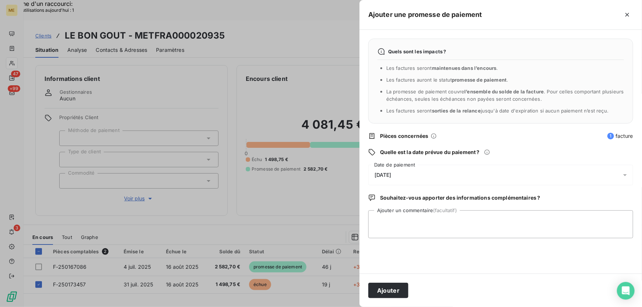
click at [445, 175] on div "20/08/2025" at bounding box center [500, 175] width 265 height 21
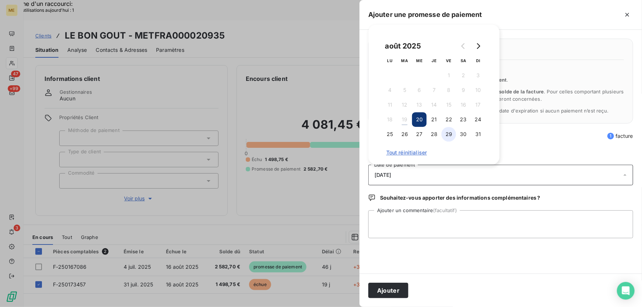
drag, startPoint x: 448, startPoint y: 136, endPoint x: 448, endPoint y: 143, distance: 7.0
click at [448, 137] on button "29" at bounding box center [448, 134] width 15 height 15
click at [458, 221] on textarea "Ajouter un commentaire (facultatif)" at bounding box center [500, 224] width 265 height 28
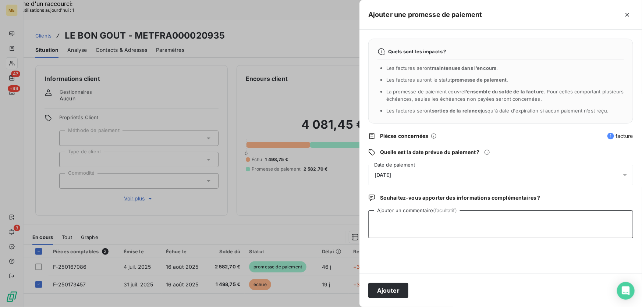
paste textarea "Anaïs - 19/08/2025 - 11H01 Interlocuteur : Mr BENOTHMANE boulangerie.lebongout@…"
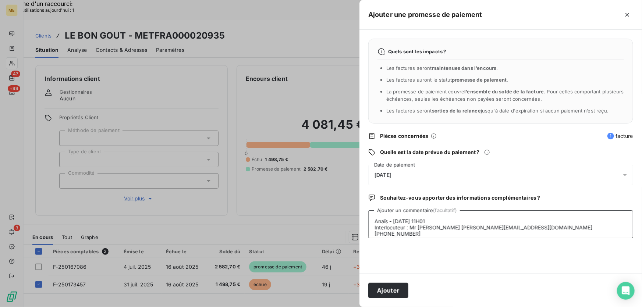
scroll to position [31, 0]
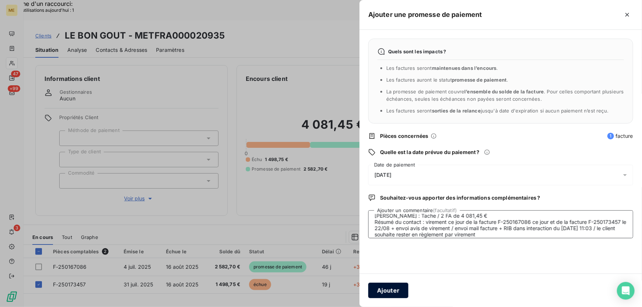
type textarea "Anaïs - 19/08/2025 - 11H01 Interlocuteur : Mr BENOTHMANE boulangerie.lebongout@…"
click at [382, 289] on button "Ajouter" at bounding box center [388, 290] width 40 height 15
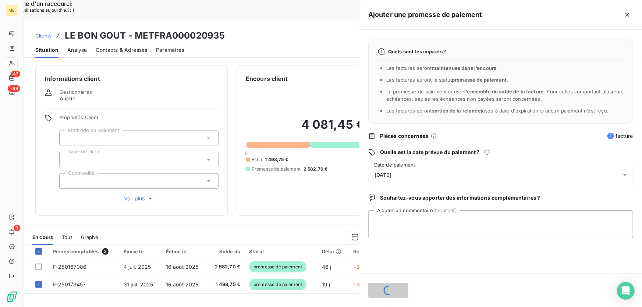
scroll to position [0, 0]
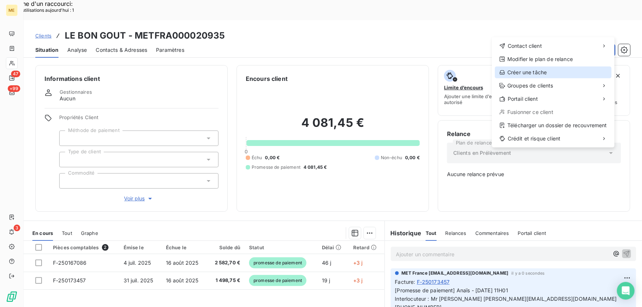
click at [526, 70] on div "Créer une tâche" at bounding box center [552, 73] width 117 height 12
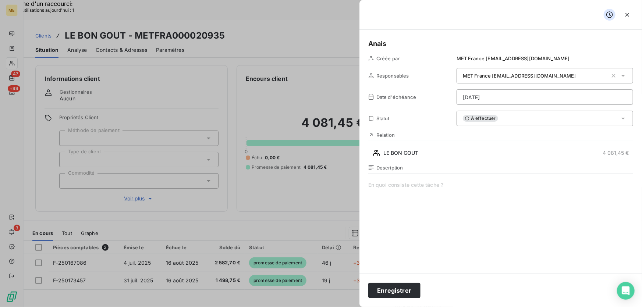
click at [423, 187] on span at bounding box center [500, 251] width 265 height 141
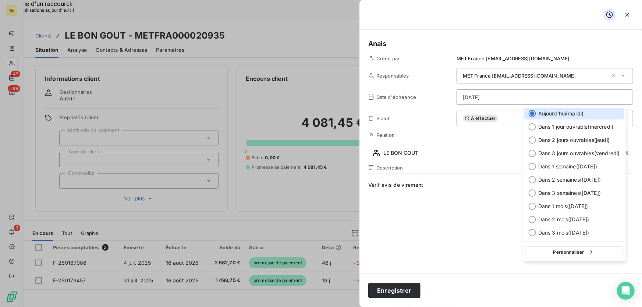
click at [567, 250] on button "Personnaliser" at bounding box center [573, 252] width 97 height 12
select select "7"
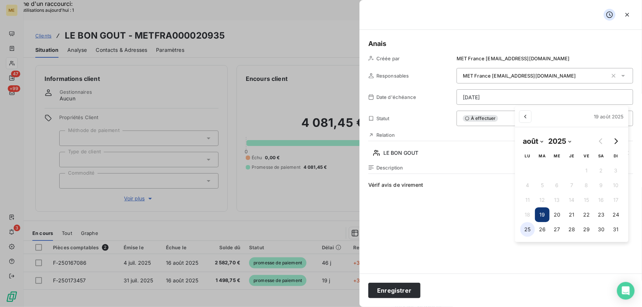
click at [526, 228] on button "25" at bounding box center [527, 229] width 15 height 15
type input "25/08/2025"
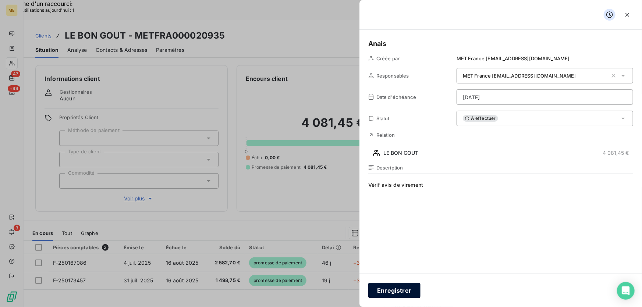
click at [390, 291] on button "Enregistrer" at bounding box center [394, 290] width 52 height 15
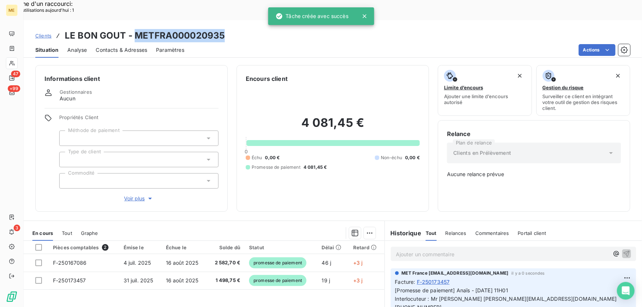
drag, startPoint x: 225, startPoint y: 15, endPoint x: 133, endPoint y: 15, distance: 91.5
click at [133, 29] on div "Clients LE BON GOUT - METFRA000020935" at bounding box center [333, 35] width 618 height 13
copy h3 "METFRA000020935"
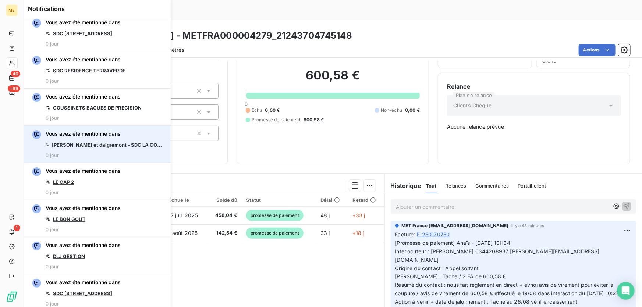
scroll to position [267, 0]
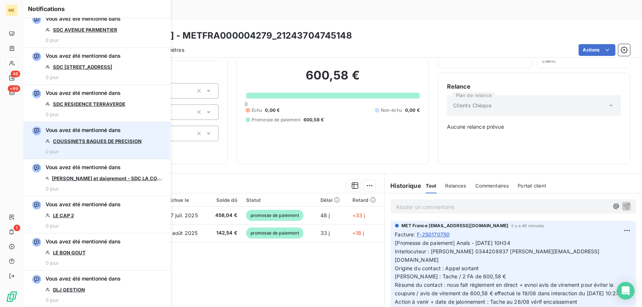
click at [122, 143] on link "COUSSINETS BAGUES DE PRECISION" at bounding box center [97, 141] width 89 height 6
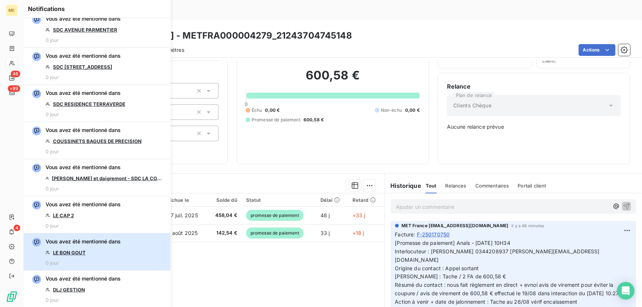
click at [90, 247] on div "Vous avez été mentionné dans LE BON GOUT 0 jour" at bounding box center [83, 252] width 75 height 28
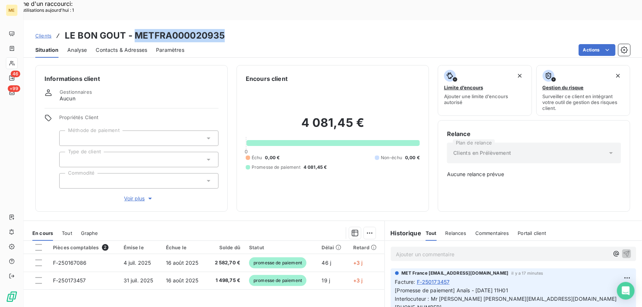
drag, startPoint x: 224, startPoint y: 15, endPoint x: 132, endPoint y: 21, distance: 92.1
click at [132, 29] on div "Clients LE BON GOUT - METFRA000020935" at bounding box center [333, 35] width 618 height 13
copy h3 "METFRA000020935"
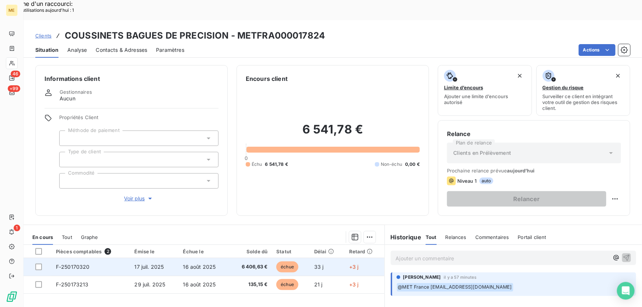
click at [234, 263] on span "6 406,63 €" at bounding box center [251, 266] width 34 height 7
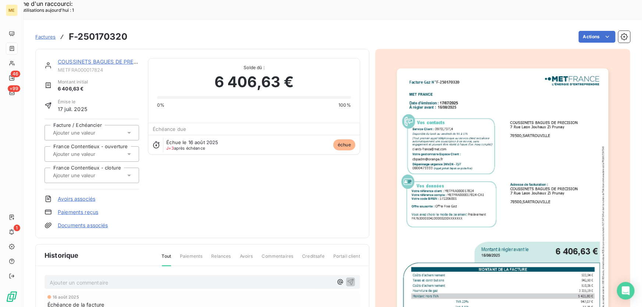
click at [89, 58] on link "COUSSINETS BAGUES DE PRECISION" at bounding box center [105, 61] width 94 height 6
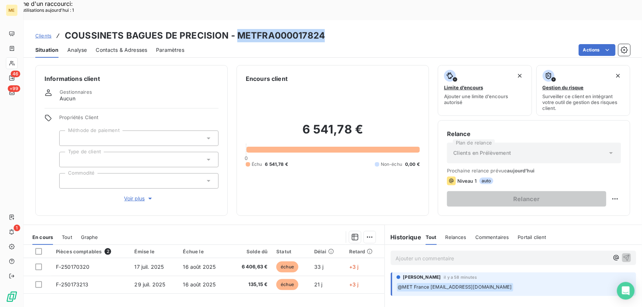
drag, startPoint x: 324, startPoint y: 16, endPoint x: 236, endPoint y: 13, distance: 88.3
click at [236, 29] on div "Clients COUSSINETS BAGUES DE PRECISION - METFRA000017824" at bounding box center [333, 35] width 618 height 13
copy h3 "METFRA000017824"
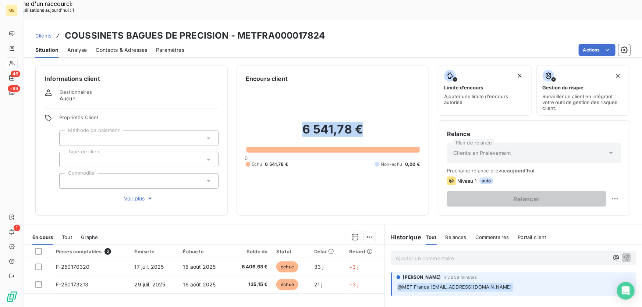
drag, startPoint x: 360, startPoint y: 114, endPoint x: 294, endPoint y: 112, distance: 66.2
click at [294, 122] on h2 "6 541,78 €" at bounding box center [333, 133] width 174 height 22
copy h2 "6 541,78 €"
click at [323, 29] on div "Clients COUSSINETS BAGUES DE PRECISION - METFRA000017824" at bounding box center [333, 35] width 618 height 13
click at [322, 29] on div "Clients COUSSINETS BAGUES DE PRECISION - METFRA000017824" at bounding box center [333, 35] width 618 height 13
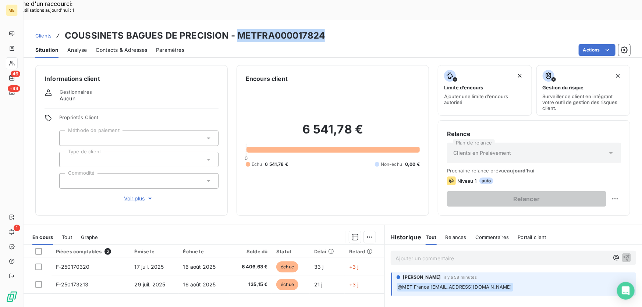
drag, startPoint x: 322, startPoint y: 16, endPoint x: 233, endPoint y: 17, distance: 89.0
click at [233, 29] on div "Clients COUSSINETS BAGUES DE PRECISION - METFRA000017824" at bounding box center [333, 35] width 618 height 13
copy h3 "METFRA000017824"
click at [298, 29] on h3 "COUSSINETS BAGUES DE PRECISION - METFRA000017824" at bounding box center [195, 35] width 260 height 13
click at [323, 29] on div "Clients COUSSINETS BAGUES DE PRECISION - METFRA000017824" at bounding box center [333, 35] width 618 height 13
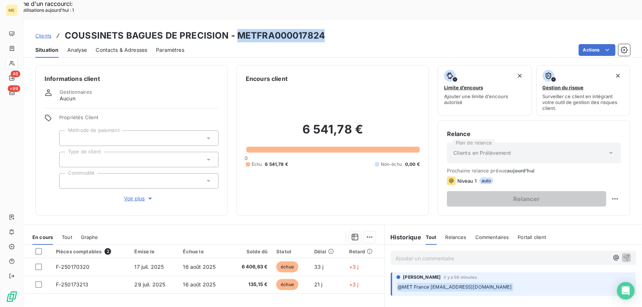
drag, startPoint x: 321, startPoint y: 17, endPoint x: 235, endPoint y: 15, distance: 86.1
click at [235, 29] on h3 "COUSSINETS BAGUES DE PRECISION - METFRA000017824" at bounding box center [195, 35] width 260 height 13
copy h3 "METFRA000017824"
click at [312, 42] on div "Situation Analyse Contacts & Adresses Paramètres Actions" at bounding box center [333, 49] width 618 height 15
drag, startPoint x: 329, startPoint y: 15, endPoint x: 235, endPoint y: 17, distance: 94.1
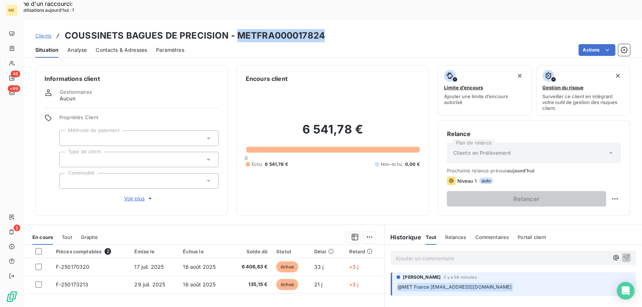
click at [235, 29] on div "Clients COUSSINETS BAGUES DE PRECISION - METFRA000017824" at bounding box center [333, 35] width 618 height 13
copy h3 "METFRA000017824"
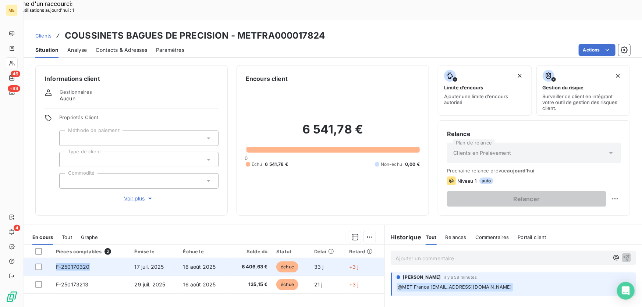
copy span "F-250170320"
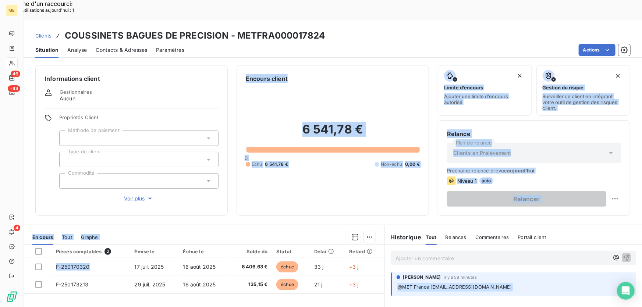
drag, startPoint x: 89, startPoint y: 247, endPoint x: 71, endPoint y: 188, distance: 62.1
click at [71, 188] on div "Informations client Gestionnaires Aucun Propriétés Client Méthode de paiement T…" at bounding box center [333, 194] width 618 height 267
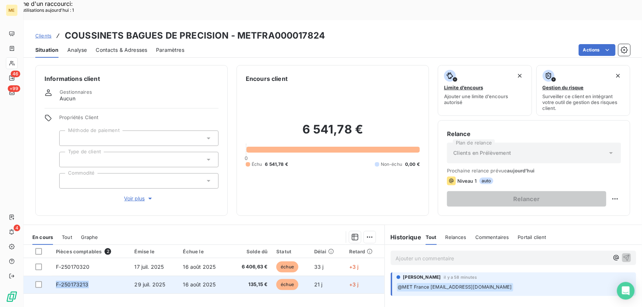
copy span "F-250173213"
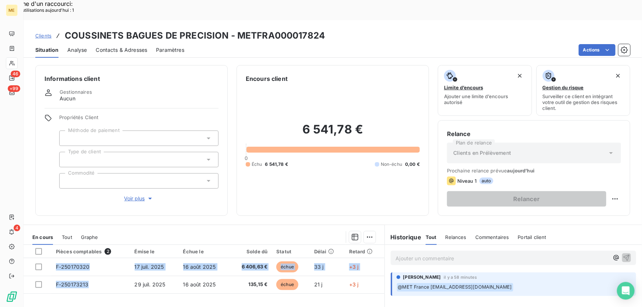
drag, startPoint x: 92, startPoint y: 265, endPoint x: 63, endPoint y: 290, distance: 38.8
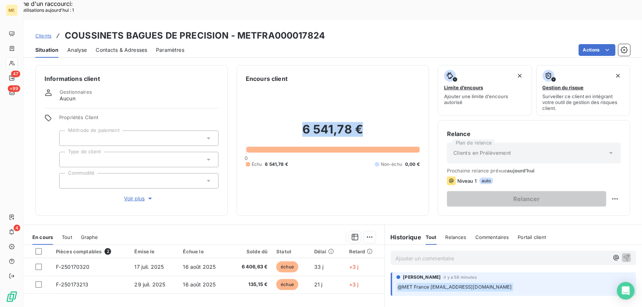
drag, startPoint x: 367, startPoint y: 112, endPoint x: 298, endPoint y: 113, distance: 69.1
click at [298, 122] on h2 "6 541,78 €" at bounding box center [333, 133] width 174 height 22
copy h2 "6 541,78 €"
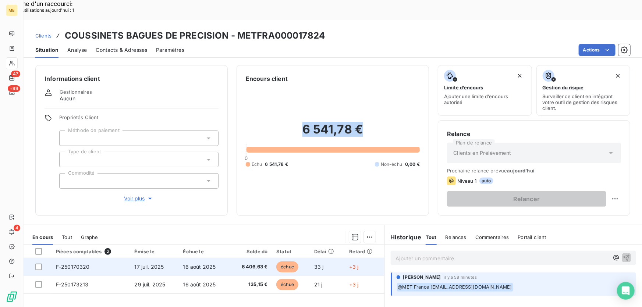
click at [227, 258] on tr "F-250170320 17 juil. 2025 16 août 2025 6 406,63 € échue 33 j +3 j" at bounding box center [204, 267] width 361 height 18
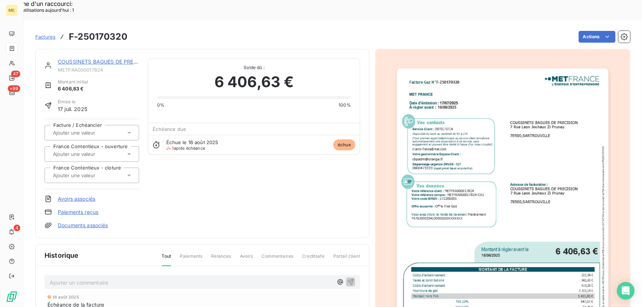
click at [542, 160] on img "button" at bounding box center [503, 217] width 212 height 299
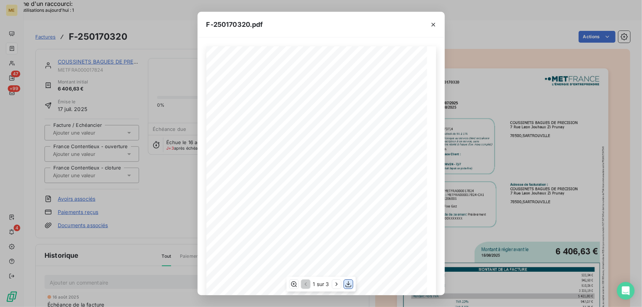
click at [351, 283] on icon "button" at bounding box center [347, 284] width 7 height 7
click at [378, 25] on div "F-250170320.pdf" at bounding box center [320, 25] width 247 height 26
click at [433, 24] on icon "button" at bounding box center [432, 24] width 7 height 7
click at [431, 24] on icon "button" at bounding box center [432, 24] width 7 height 7
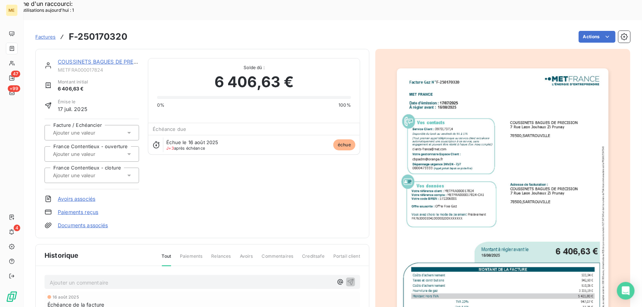
click at [82, 58] on link "COUSSINETS BAGUES DE PRECISION" at bounding box center [105, 61] width 94 height 6
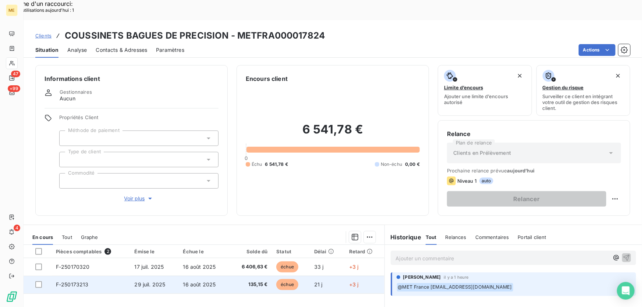
click at [307, 276] on td "échue" at bounding box center [290, 285] width 37 height 18
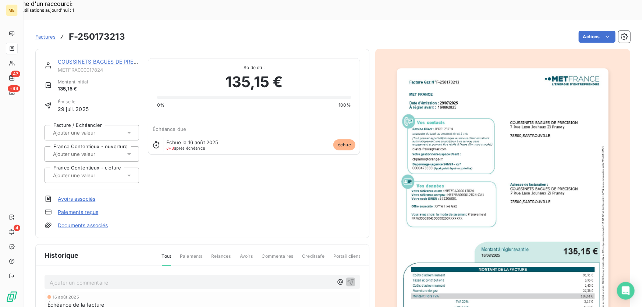
click at [530, 118] on img "button" at bounding box center [503, 217] width 212 height 299
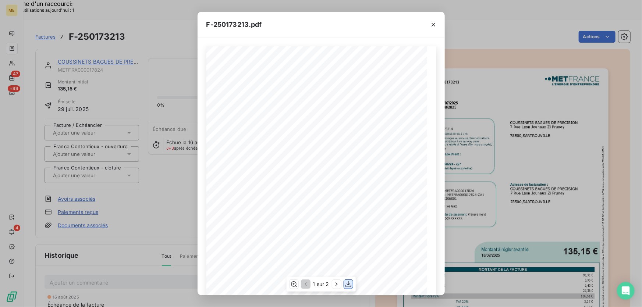
click at [349, 284] on icon "button" at bounding box center [347, 284] width 7 height 7
click at [375, 25] on div "F-250173213.pdf" at bounding box center [320, 25] width 247 height 26
click at [434, 24] on icon "button" at bounding box center [433, 25] width 4 height 4
click at [433, 24] on icon "button" at bounding box center [433, 25] width 4 height 4
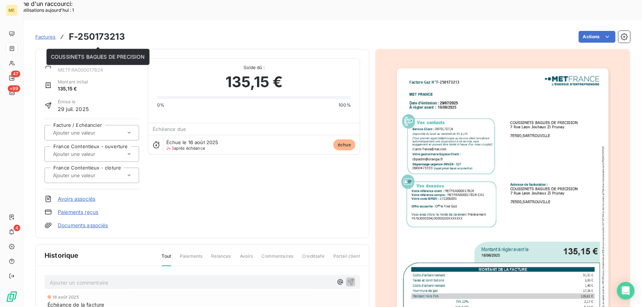
click at [79, 58] on link "COUSSINETS BAGUES DE PRECISION" at bounding box center [105, 61] width 94 height 6
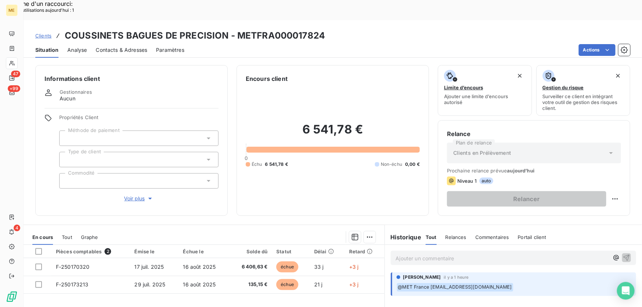
click at [442, 254] on p "Ajouter un commentaire ﻿" at bounding box center [502, 258] width 213 height 9
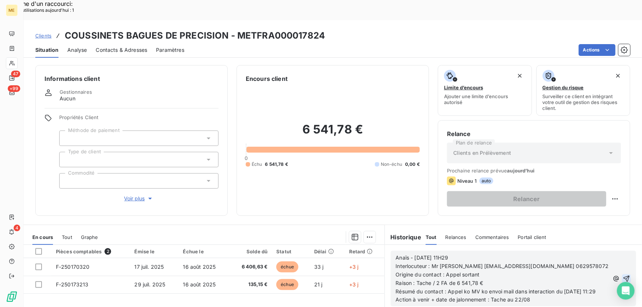
click at [623, 275] on icon "button" at bounding box center [626, 278] width 6 height 6
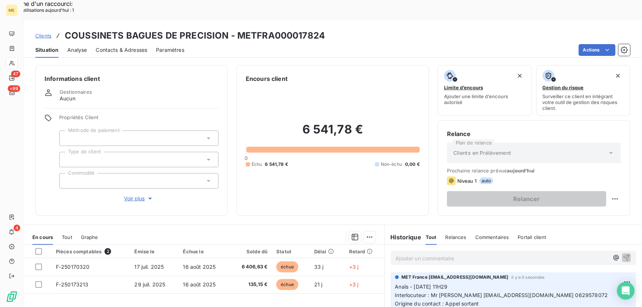
click at [451, 254] on p "Ajouter un commentaire ﻿" at bounding box center [502, 258] width 213 height 9
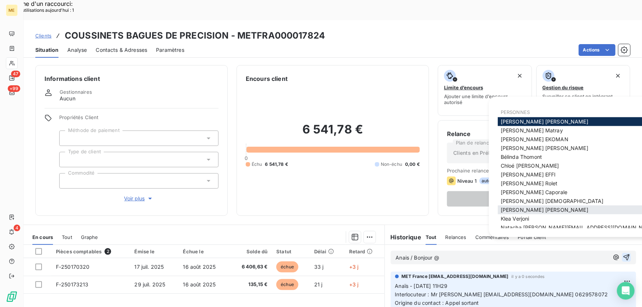
scroll to position [14, 0]
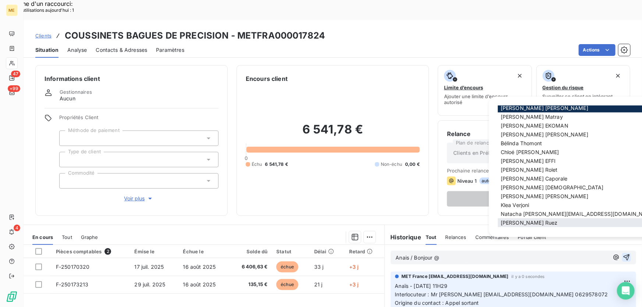
click at [509, 223] on span "Xavier Ruez" at bounding box center [528, 222] width 57 height 6
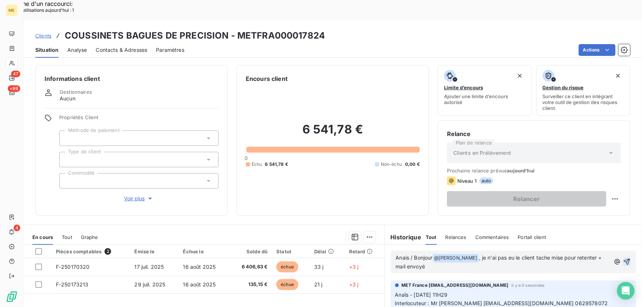
click at [625, 257] on button "button" at bounding box center [626, 261] width 8 height 9
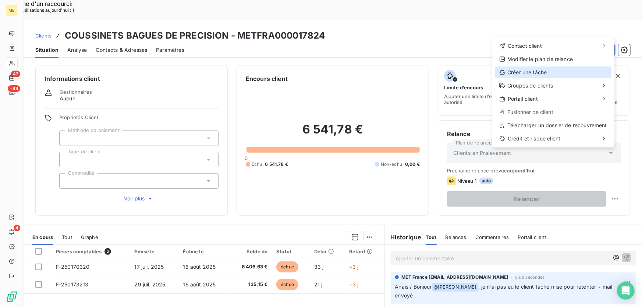
click at [557, 70] on div "Créer une tâche" at bounding box center [552, 73] width 117 height 12
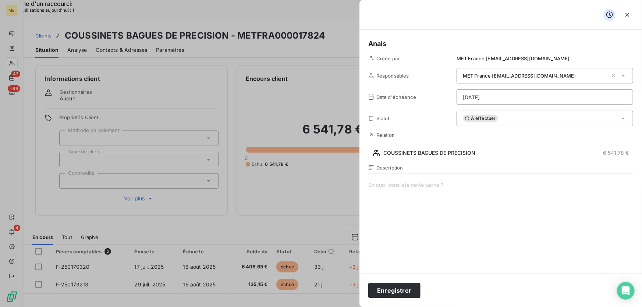
click at [421, 178] on div "Description" at bounding box center [500, 244] width 265 height 158
click at [418, 186] on span at bounding box center [500, 251] width 265 height 141
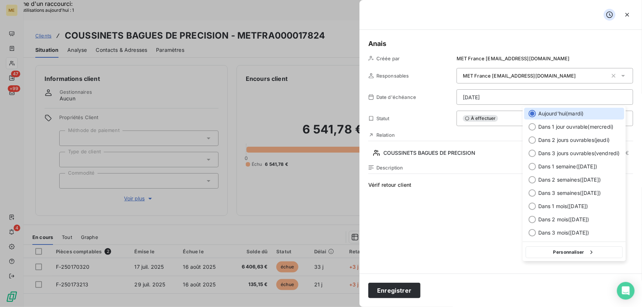
click at [613, 153] on span "Dans 3 jours ouvrables ( [DATE] )" at bounding box center [579, 153] width 82 height 7
type input "[DATE]"
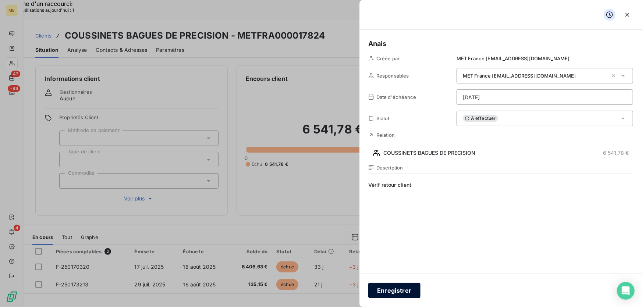
click at [392, 289] on button "Enregistrer" at bounding box center [394, 290] width 52 height 15
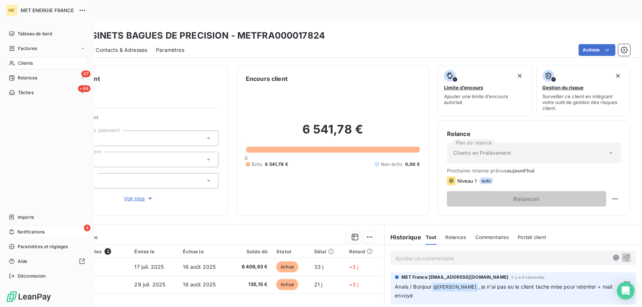
click at [11, 233] on icon at bounding box center [12, 232] width 6 height 6
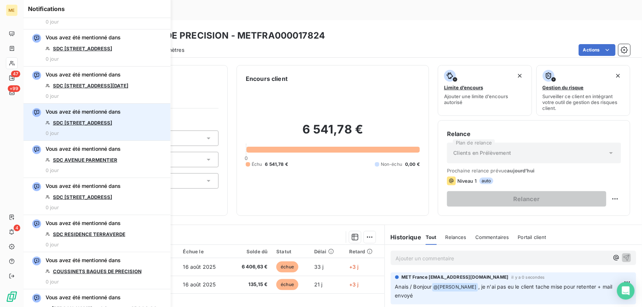
scroll to position [501, 0]
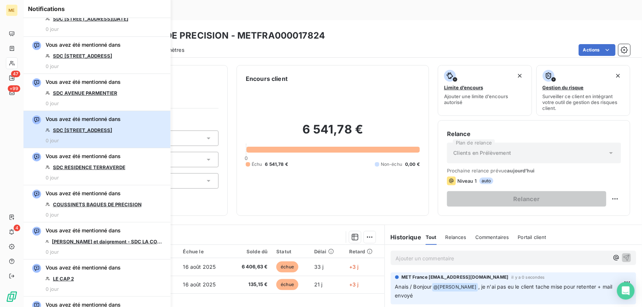
click at [118, 131] on div "Vous avez été mentionné dans SDC 6 RUE MONTALIVET 0 jour" at bounding box center [83, 129] width 75 height 28
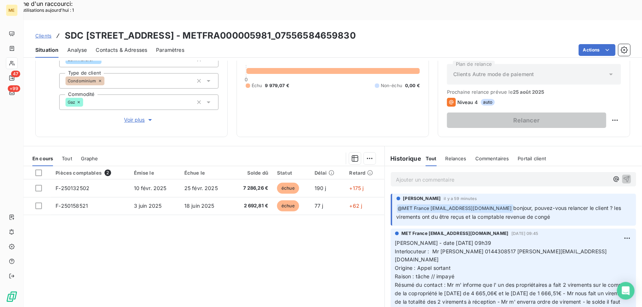
scroll to position [81, 0]
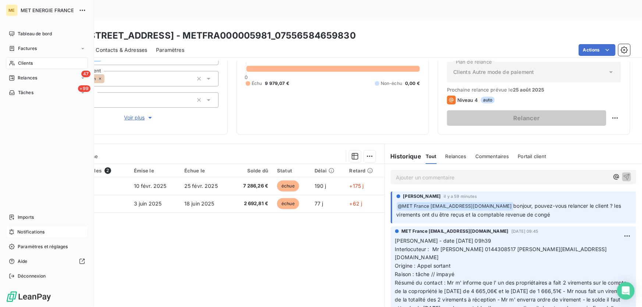
click at [28, 230] on span "Notifications" at bounding box center [30, 232] width 27 height 7
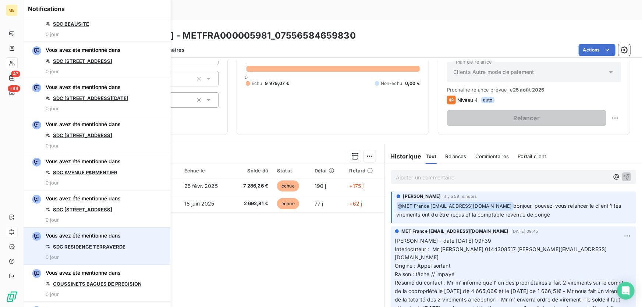
scroll to position [434, 0]
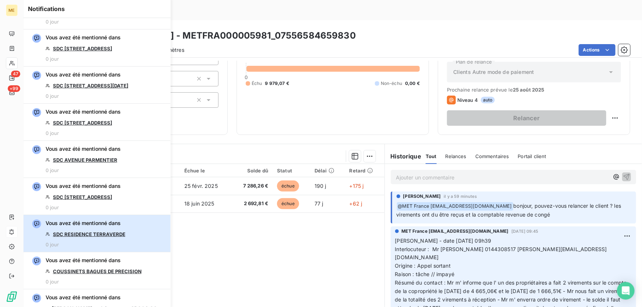
click at [77, 229] on div "Vous avez été mentionné dans SDC RESIDENCE TERRAVERDE 0 jour" at bounding box center [86, 233] width 80 height 28
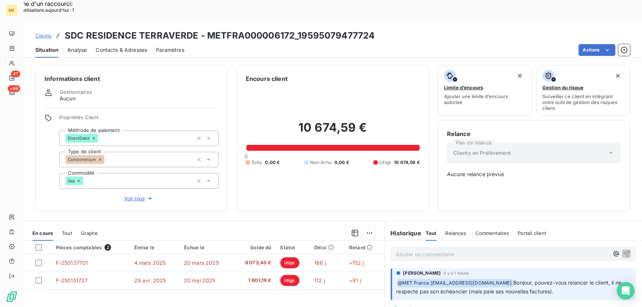
click at [137, 195] on span "Voir plus" at bounding box center [138, 198] width 29 height 7
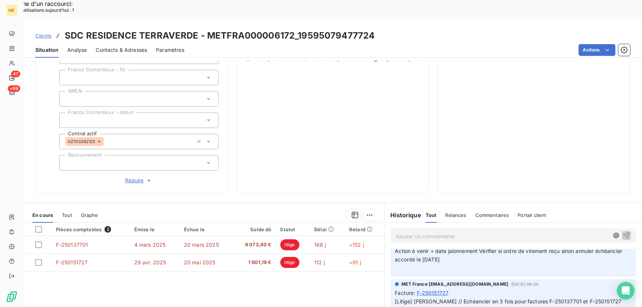
scroll to position [108, 0]
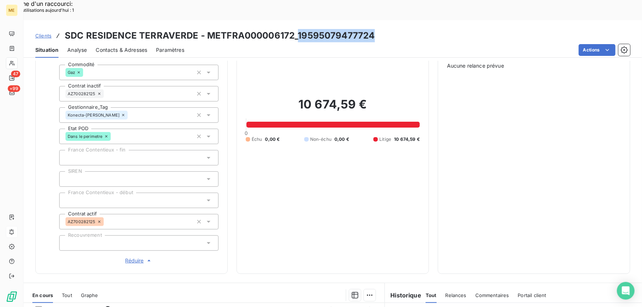
drag, startPoint x: 377, startPoint y: 16, endPoint x: 297, endPoint y: 15, distance: 80.5
click at [297, 29] on div "Clients SDC RESIDENCE TERRAVERDE - METFRA000006172_19595079477724" at bounding box center [333, 35] width 618 height 13
copy h3 "19595079477724"
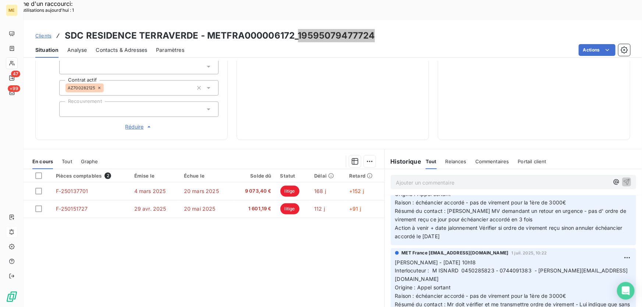
scroll to position [434, 0]
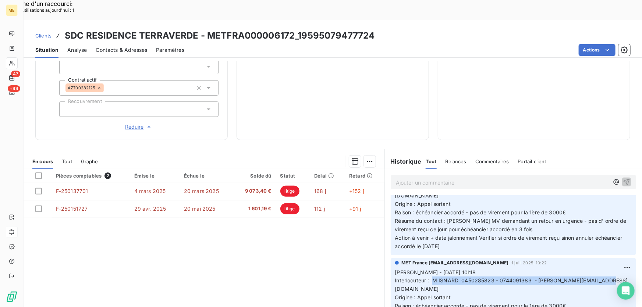
drag, startPoint x: 430, startPoint y: 205, endPoint x: 605, endPoint y: 203, distance: 175.7
click at [605, 268] on p "Valérie - 01/07/2025 10h18 Interlocuteur : M ISNARD 0450285823 - 0744091383 - t…" at bounding box center [513, 310] width 236 height 84
copy span "M ISNARD 0450285823 - 0744091383 - [PERSON_NAME][EMAIL_ADDRESS][DOMAIN_NAME]"
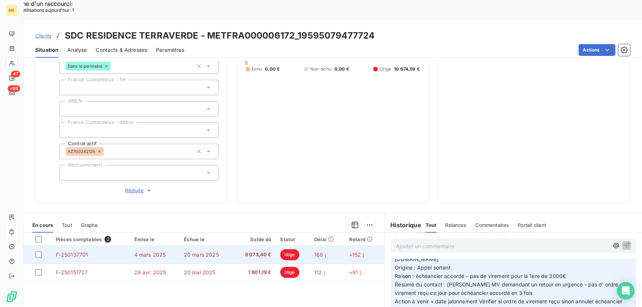
scroll to position [108, 0]
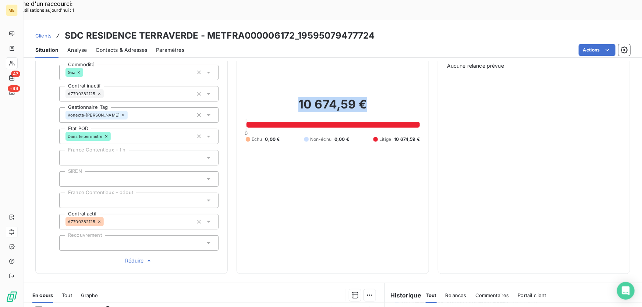
drag, startPoint x: 371, startPoint y: 81, endPoint x: 296, endPoint y: 88, distance: 75.0
click at [296, 97] on h2 "10 674,59 €" at bounding box center [333, 108] width 174 height 22
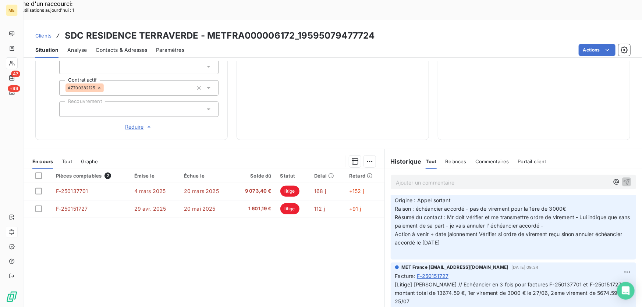
scroll to position [535, 0]
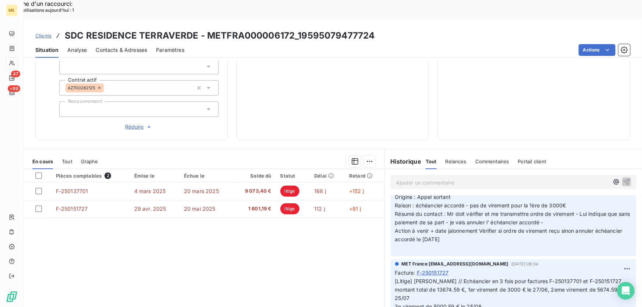
drag, startPoint x: 590, startPoint y: 255, endPoint x: 571, endPoint y: 257, distance: 18.8
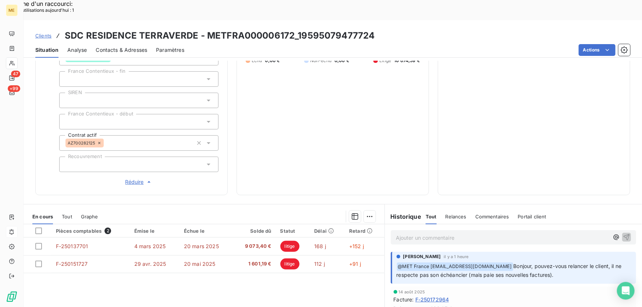
scroll to position [175, 0]
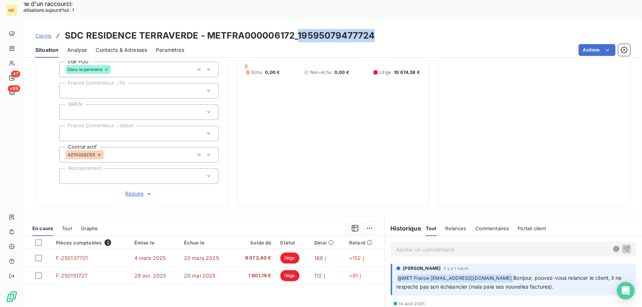
drag, startPoint x: 376, startPoint y: 17, endPoint x: 296, endPoint y: 21, distance: 79.9
click at [296, 29] on div "Clients SDC RESIDENCE TERRAVERDE - METFRA000006172_19595079477724" at bounding box center [333, 35] width 618 height 13
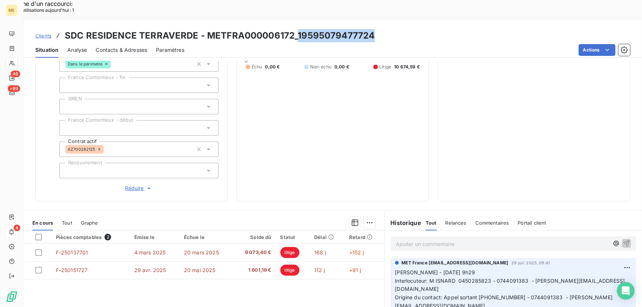
scroll to position [242, 0]
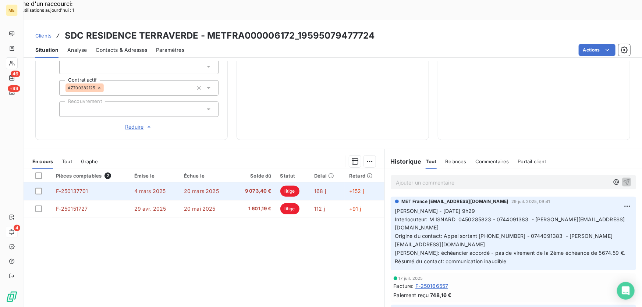
click at [96, 182] on td "F-250137701" at bounding box center [90, 191] width 78 height 18
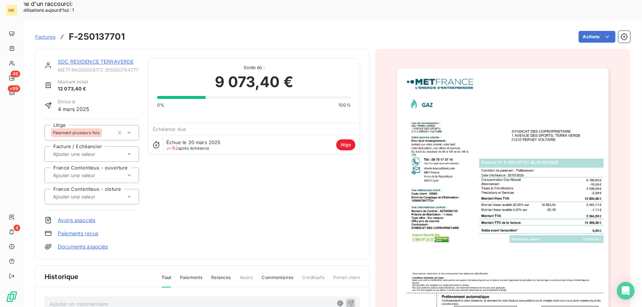
click at [533, 173] on img "button" at bounding box center [502, 217] width 211 height 299
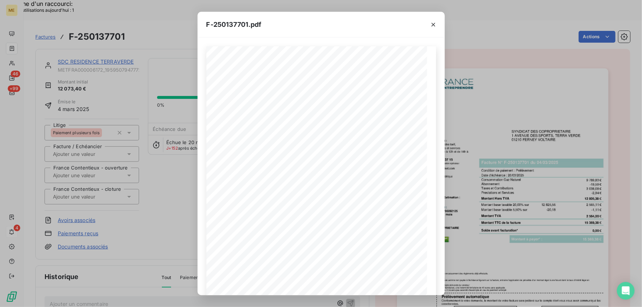
drag, startPoint x: 436, startPoint y: 23, endPoint x: 425, endPoint y: 26, distance: 11.1
click at [436, 23] on icon "button" at bounding box center [432, 24] width 7 height 7
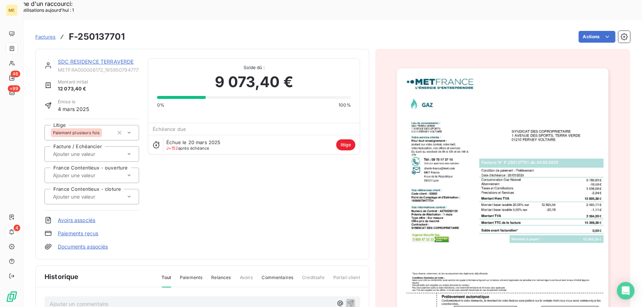
click at [106, 49] on div "SDC RESIDENCE TERRAVERDE METFRA000006172_19595079477724 Montant initial 12 073,…" at bounding box center [202, 154] width 334 height 211
click at [93, 58] on link "SDC RESIDENCE TERRAVERDE" at bounding box center [96, 61] width 76 height 6
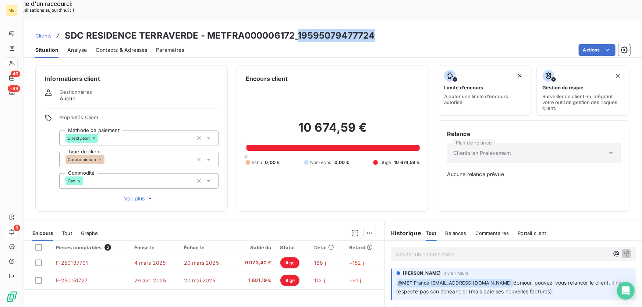
drag, startPoint x: 376, startPoint y: 15, endPoint x: 298, endPoint y: 20, distance: 78.4
click at [298, 29] on div "Clients SDC RESIDENCE TERRAVERDE - METFRA000006172_19595079477724" at bounding box center [333, 35] width 618 height 13
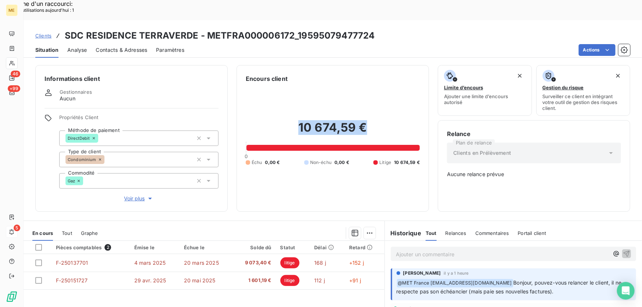
drag, startPoint x: 368, startPoint y: 110, endPoint x: 294, endPoint y: 105, distance: 74.0
click at [294, 120] on h2 "10 674,59 €" at bounding box center [333, 131] width 174 height 22
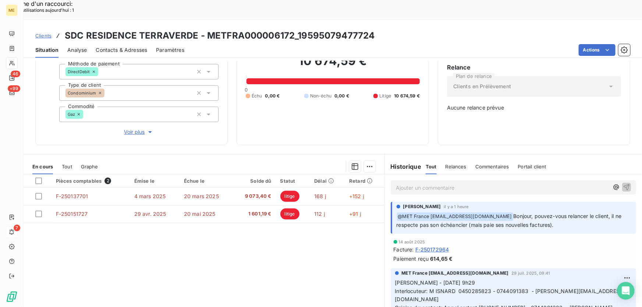
click at [419, 183] on p "Ajouter un commentaire ﻿" at bounding box center [502, 187] width 213 height 9
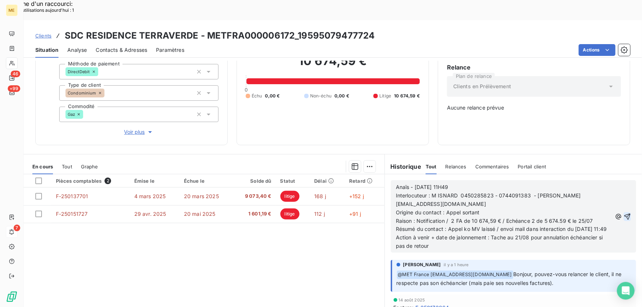
click at [624, 213] on icon "button" at bounding box center [627, 216] width 6 height 6
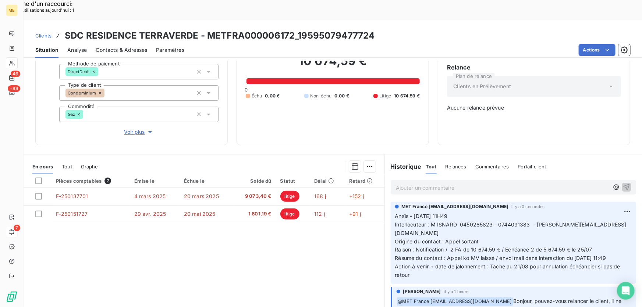
click at [434, 183] on p "Ajouter un commentaire ﻿" at bounding box center [502, 187] width 213 height 9
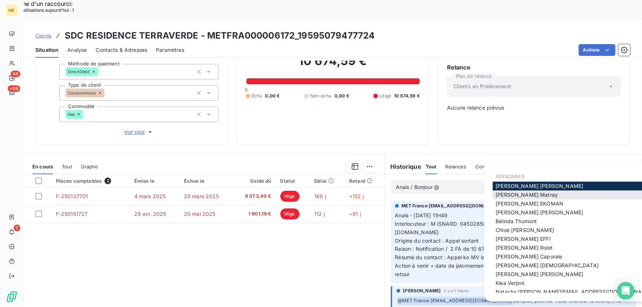
click at [514, 196] on span "Amélie Matray" at bounding box center [526, 195] width 62 height 6
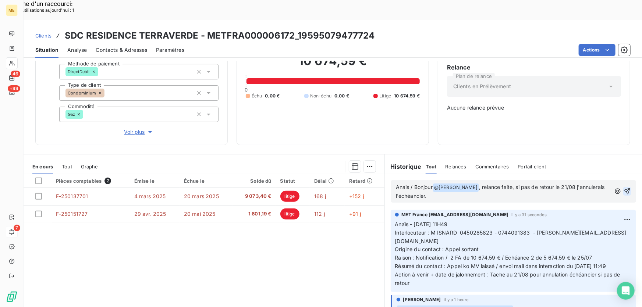
click at [623, 187] on icon "button" at bounding box center [626, 190] width 7 height 7
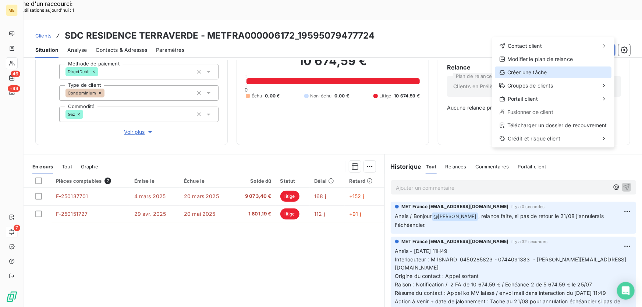
click at [571, 73] on div "Créer une tâche" at bounding box center [552, 73] width 117 height 12
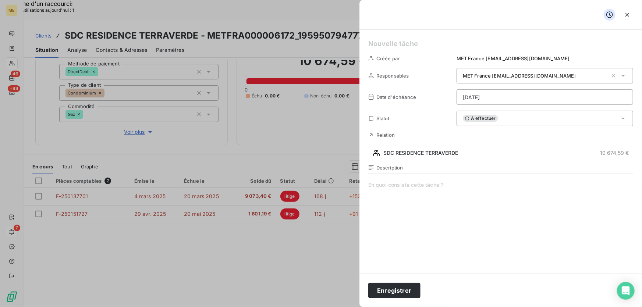
click at [433, 40] on h5 at bounding box center [500, 44] width 265 height 10
click at [416, 187] on span at bounding box center [500, 251] width 265 height 141
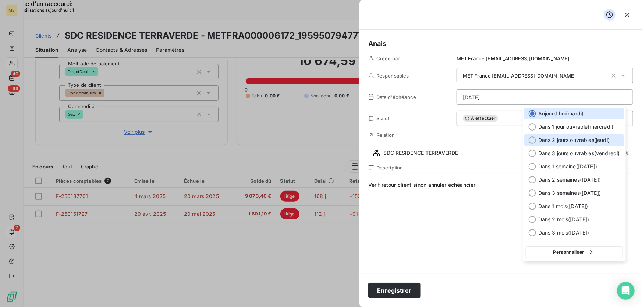
click at [573, 141] on span "Dans 2 jours ouvrables ( [DATE] )" at bounding box center [573, 139] width 71 height 7
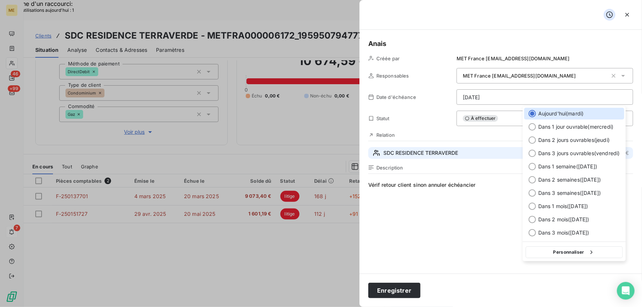
type input "21/08/2025"
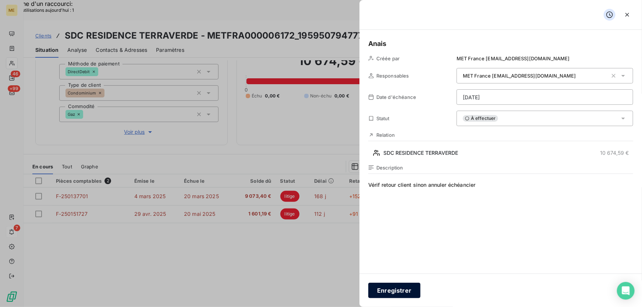
click at [389, 292] on button "Enregistrer" at bounding box center [394, 290] width 52 height 15
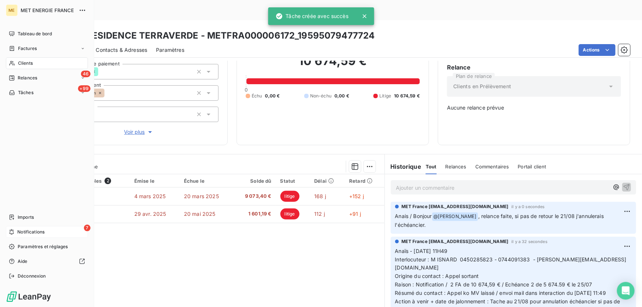
click at [45, 231] on div "7 Notifications" at bounding box center [47, 232] width 82 height 12
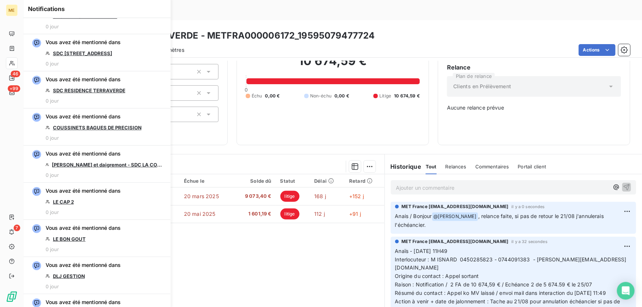
scroll to position [1036, 0]
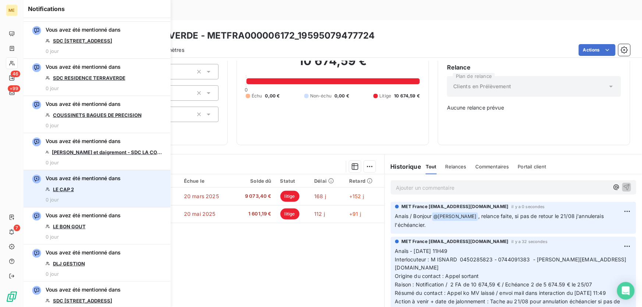
click at [58, 189] on link "LE CAP 2" at bounding box center [63, 189] width 21 height 6
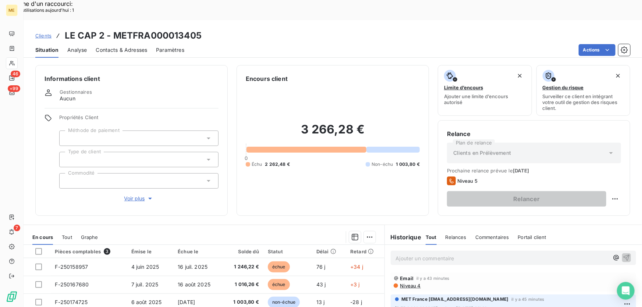
scroll to position [81, 0]
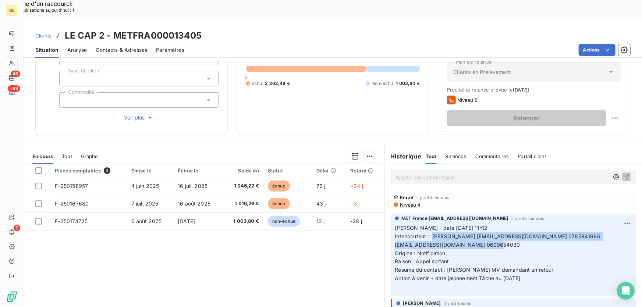
drag, startPoint x: 430, startPoint y: 216, endPoint x: 521, endPoint y: 228, distance: 91.2
click at [521, 228] on p "[PERSON_NAME] - date [DATE] 11h12 Interlocuteur : [PERSON_NAME] [EMAIL_ADDRESS]…" at bounding box center [513, 257] width 236 height 67
click at [520, 226] on p "[PERSON_NAME] - date [DATE] 11h12 Interlocuteur : [PERSON_NAME] [EMAIL_ADDRESS]…" at bounding box center [513, 257] width 236 height 67
drag, startPoint x: 436, startPoint y: 217, endPoint x: 522, endPoint y: 225, distance: 86.8
click at [522, 225] on p "[PERSON_NAME] - date [DATE] 11h12 Interlocuteur : [PERSON_NAME] [EMAIL_ADDRESS]…" at bounding box center [513, 257] width 236 height 67
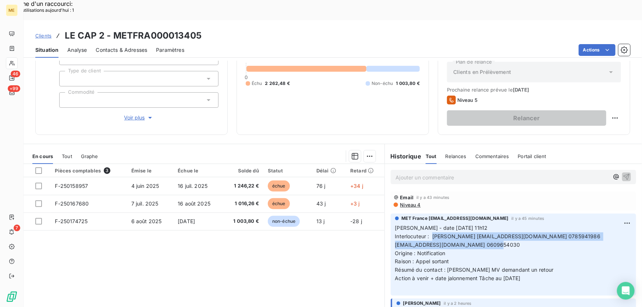
copy span "[PERSON_NAME] [EMAIL_ADDRESS][DOMAIN_NAME] 0785941986 [EMAIL_ADDRESS][DOMAIN_NA…"
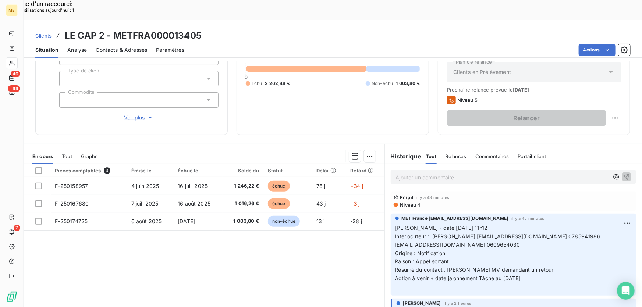
click at [506, 231] on p "[PERSON_NAME] - date [DATE] 11h12 Interlocuteur : [PERSON_NAME] [EMAIL_ADDRESS]…" at bounding box center [513, 257] width 236 height 67
drag, startPoint x: 511, startPoint y: 225, endPoint x: 478, endPoint y: 226, distance: 32.7
click at [478, 226] on p "[PERSON_NAME] - date [DATE] 11h12 Interlocuteur : [PERSON_NAME] [EMAIL_ADDRESS]…" at bounding box center [513, 257] width 236 height 67
copy span "0609654030"
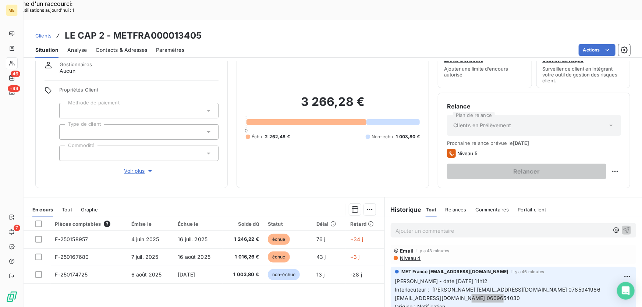
scroll to position [14, 0]
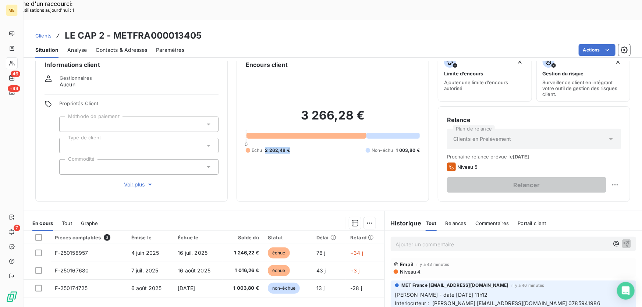
drag, startPoint x: 287, startPoint y: 125, endPoint x: 261, endPoint y: 127, distance: 25.8
click at [261, 147] on div "Échu 2 262,48 €" at bounding box center [268, 150] width 44 height 7
copy div "Échu 2 262,48 €"
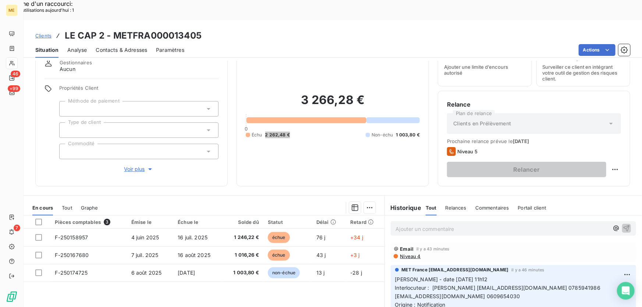
scroll to position [47, 0]
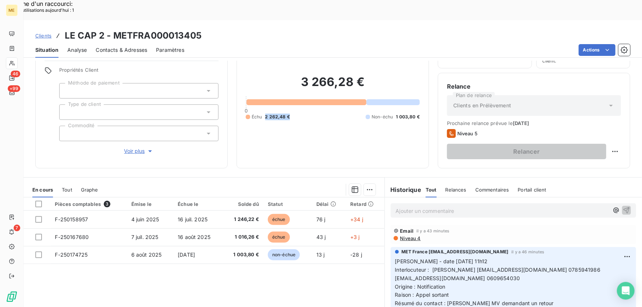
click at [426, 206] on p "Ajouter un commentaire ﻿" at bounding box center [502, 210] width 213 height 9
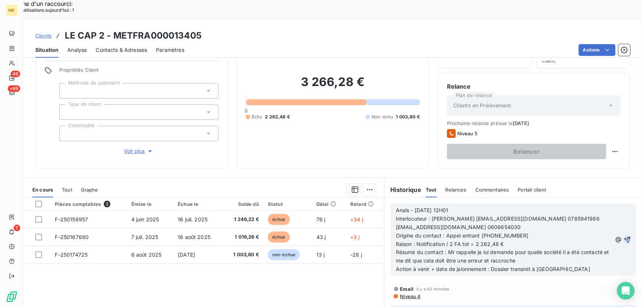
click at [623, 236] on icon "button" at bounding box center [626, 239] width 7 height 7
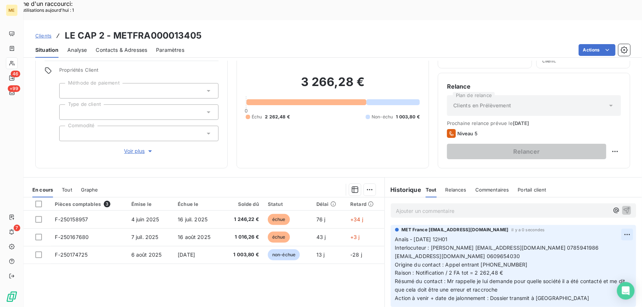
click at [594, 244] on div "Supprimer" at bounding box center [599, 244] width 41 height 12
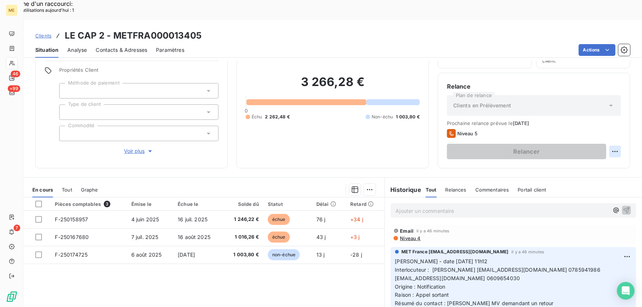
click at [608, 143] on div "Replanifier cette action" at bounding box center [580, 147] width 66 height 12
select select "7"
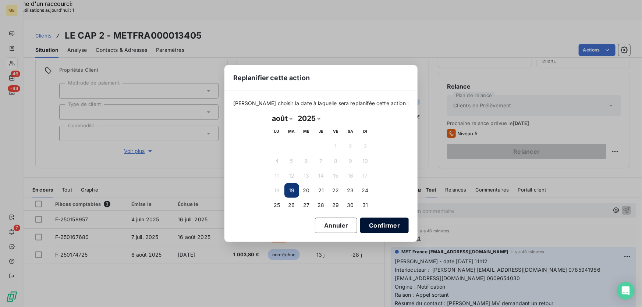
click at [367, 225] on button "Confirmer" at bounding box center [384, 225] width 49 height 15
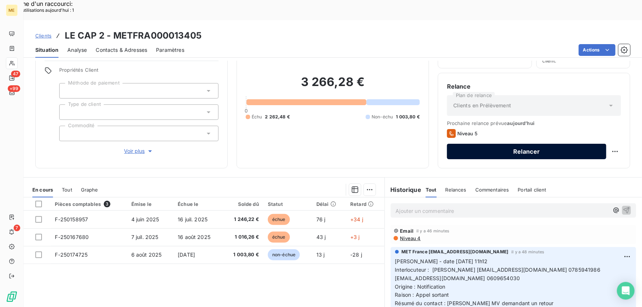
click at [551, 144] on button "Relancer" at bounding box center [526, 151] width 159 height 15
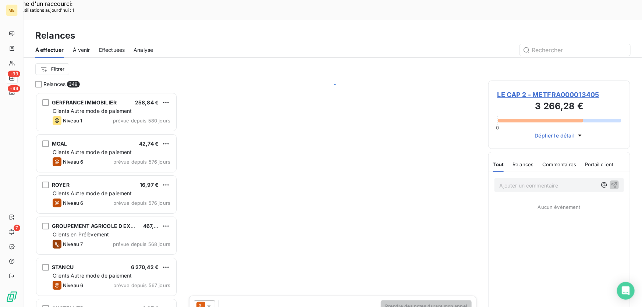
scroll to position [230, 137]
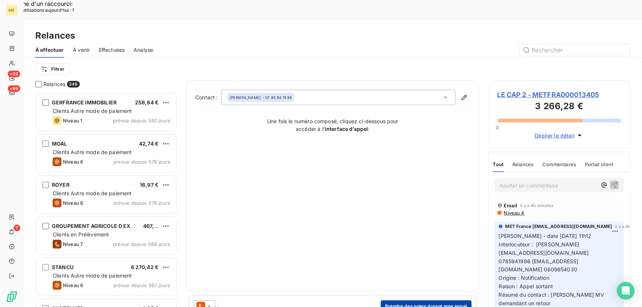
click at [407, 300] on button "Prendre des notes durant mon appel" at bounding box center [425, 306] width 91 height 12
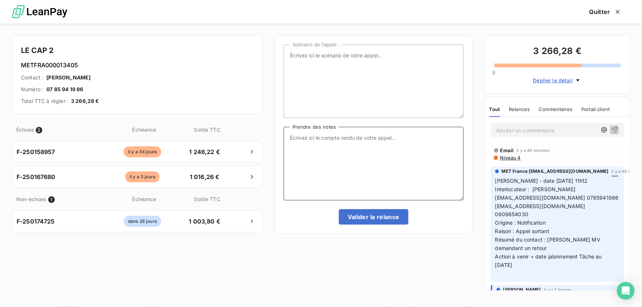
click at [343, 172] on textarea "Prendre des notes" at bounding box center [373, 164] width 180 height 74
paste textarea "Anaïs - 19/08/2025 - 12H01 Interlocuteur : Wael Achache achache.wael@gmail.com …"
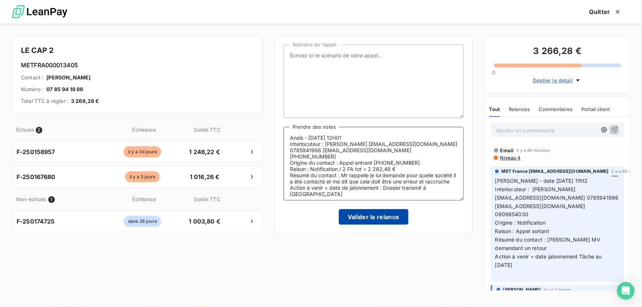
type textarea "Anaïs - 19/08/2025 - 12H01 Interlocuteur : Wael Achache achache.wael@gmail.com …"
click at [355, 215] on button "Valider la relance" at bounding box center [373, 216] width 69 height 15
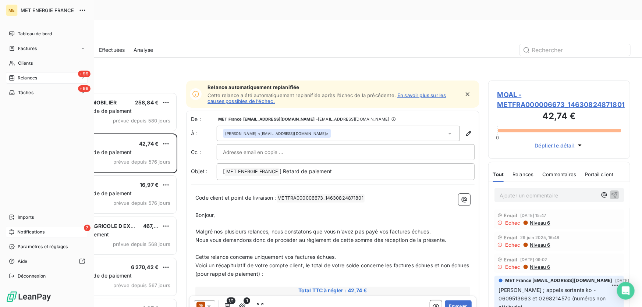
click at [18, 231] on span "Notifications" at bounding box center [30, 232] width 27 height 7
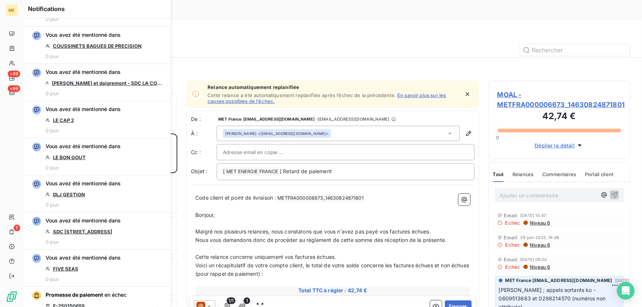
scroll to position [1236, 0]
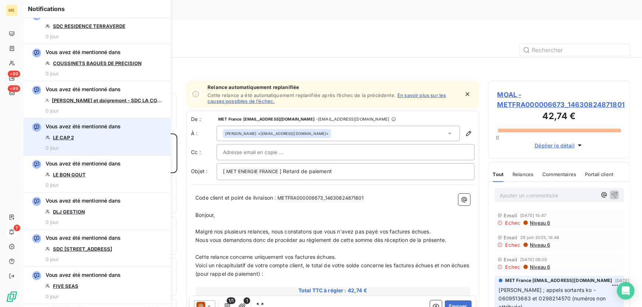
click at [70, 135] on link "LE CAP 2" at bounding box center [63, 138] width 21 height 6
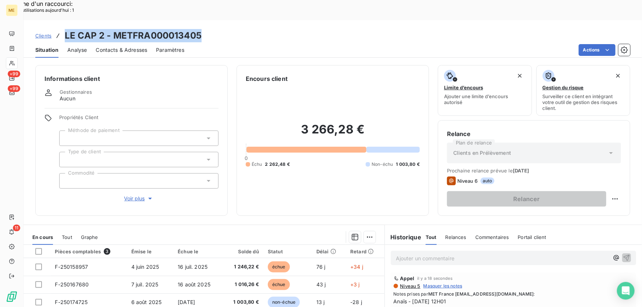
drag, startPoint x: 203, startPoint y: 17, endPoint x: 65, endPoint y: 18, distance: 137.5
click at [65, 29] on div "Clients LE CAP 2 - METFRA000013405" at bounding box center [333, 35] width 618 height 13
copy h3 "LE CAP 2 - METFRA000013405"
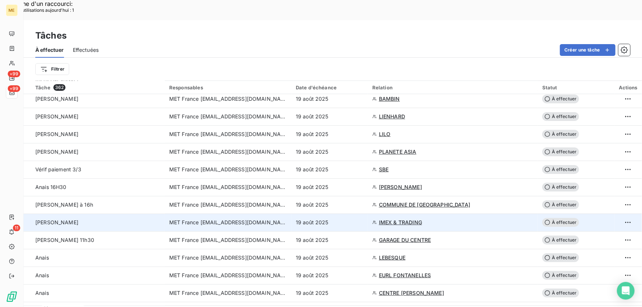
scroll to position [167, 0]
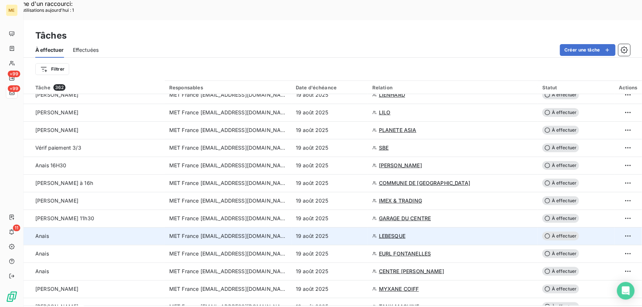
click at [380, 232] on span "LEBESQUE" at bounding box center [392, 235] width 26 height 7
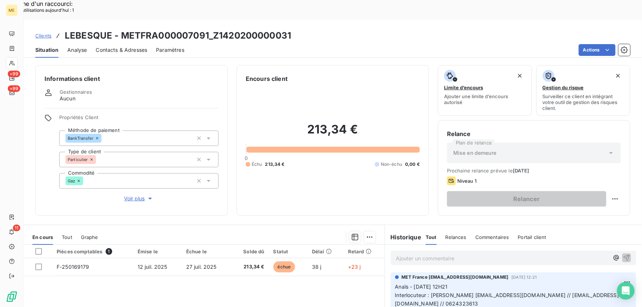
click at [455, 254] on p "Ajouter un commentaire ﻿" at bounding box center [502, 258] width 213 height 9
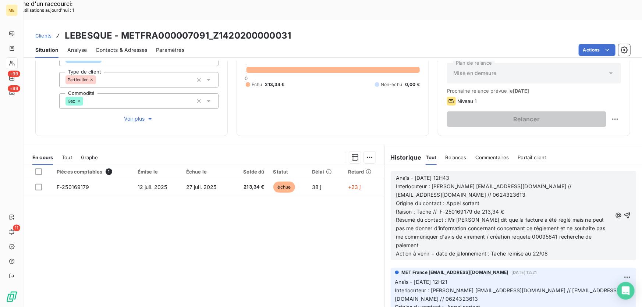
scroll to position [81, 0]
click at [624, 211] on icon "button" at bounding box center [627, 214] width 6 height 6
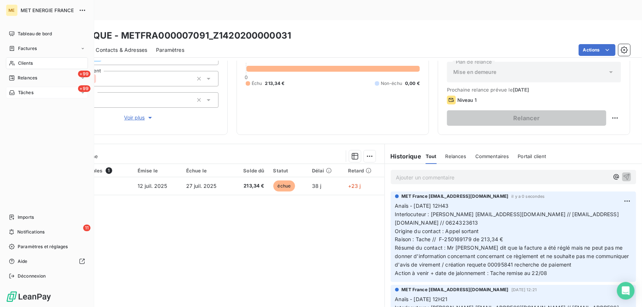
click at [18, 91] on span "Tâches" at bounding box center [25, 92] width 15 height 7
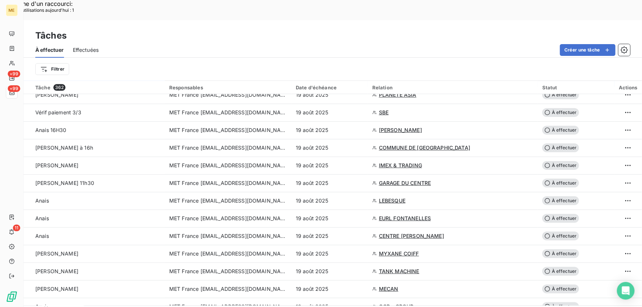
scroll to position [234, 0]
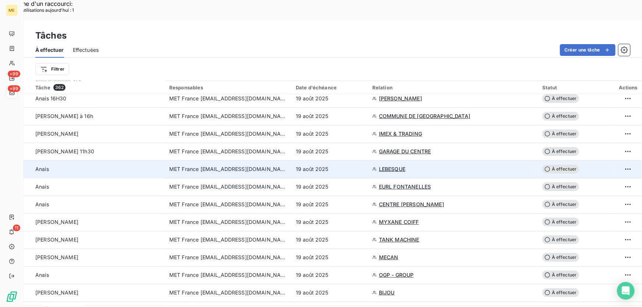
click at [339, 165] on div "19 août 2025" at bounding box center [330, 168] width 68 height 7
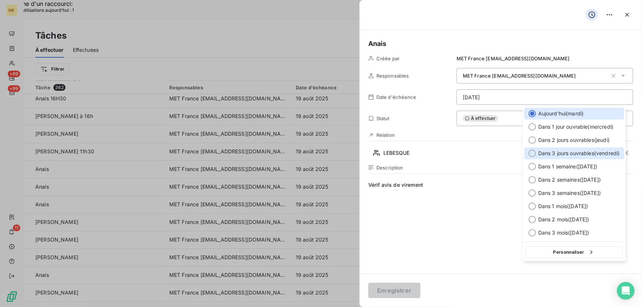
click at [565, 152] on span "Dans 3 jours ouvrables ( [DATE] )" at bounding box center [579, 153] width 82 height 7
type input "[DATE]"
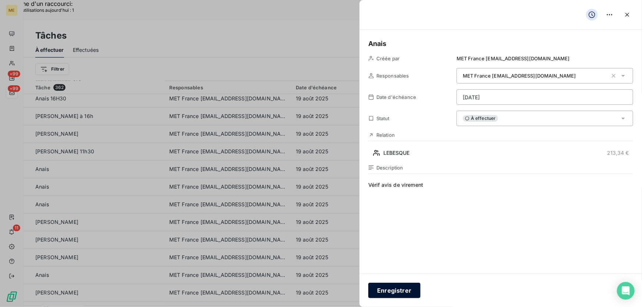
click at [390, 290] on button "Enregistrer" at bounding box center [394, 290] width 52 height 15
